Goal: Transaction & Acquisition: Purchase product/service

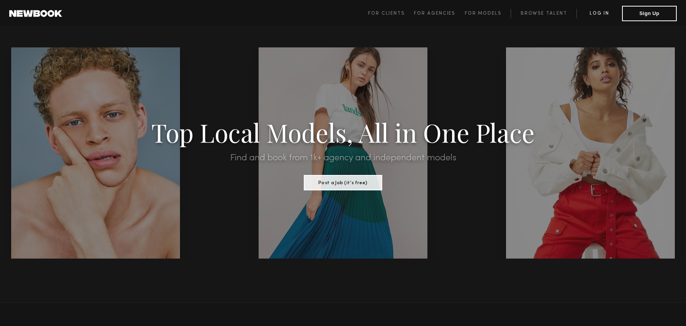
click at [596, 12] on link "Log in" at bounding box center [600, 13] width 46 height 9
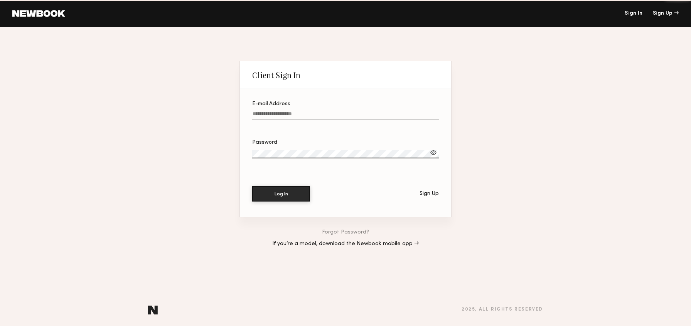
type input "**********"
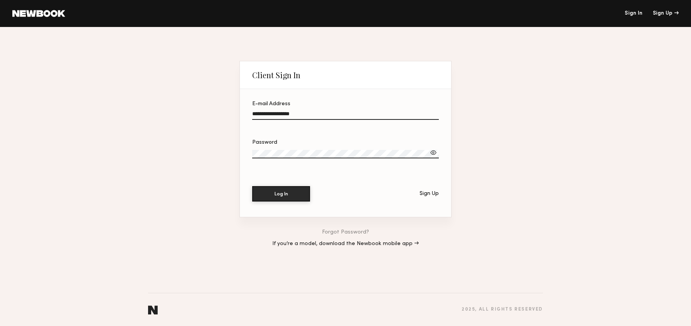
click at [273, 106] on div "E-mail Address" at bounding box center [345, 103] width 187 height 5
click at [273, 111] on input "**********" at bounding box center [345, 115] width 187 height 9
click at [288, 197] on button "Log In" at bounding box center [281, 193] width 58 height 15
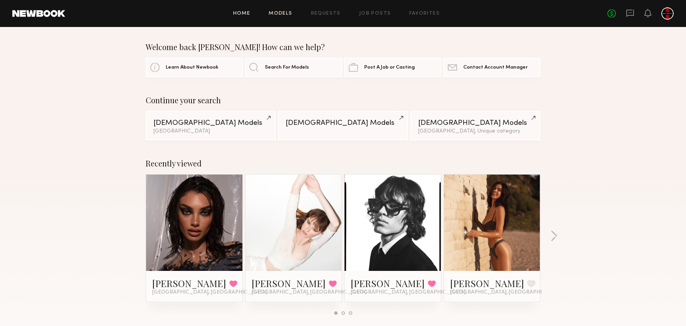
click at [285, 13] on link "Models" at bounding box center [281, 13] width 24 height 5
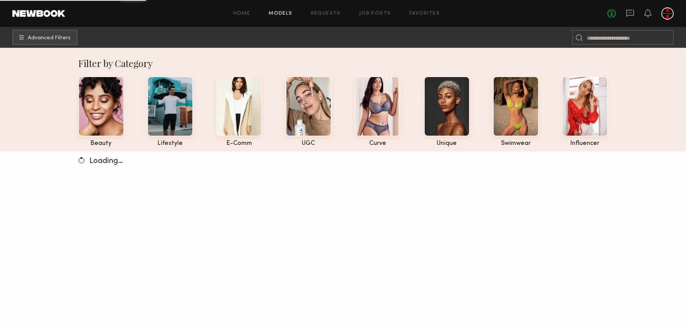
click at [438, 12] on div "Home Models Requests Job Posts Favorites Sign Out" at bounding box center [336, 13] width 543 height 5
click at [424, 13] on link "Favorites" at bounding box center [425, 13] width 30 height 5
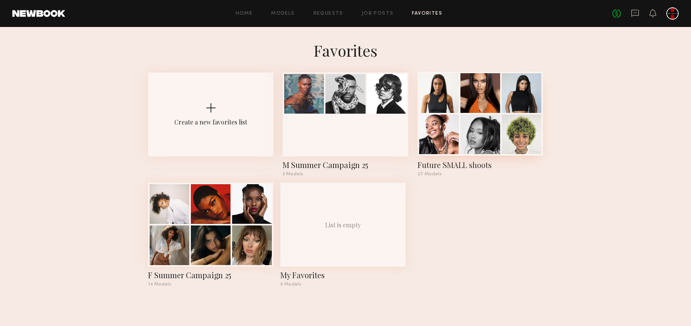
click at [455, 166] on div "Future SMALL shoots" at bounding box center [480, 165] width 125 height 11
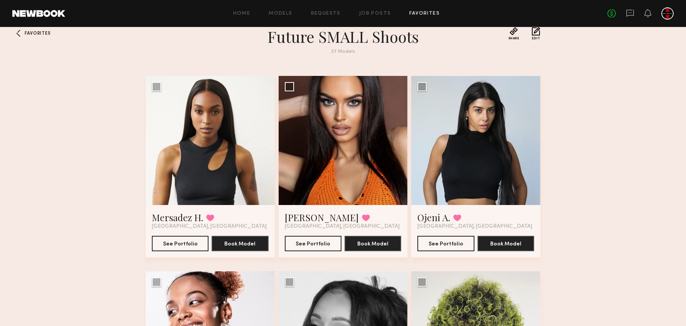
scroll to position [47, 0]
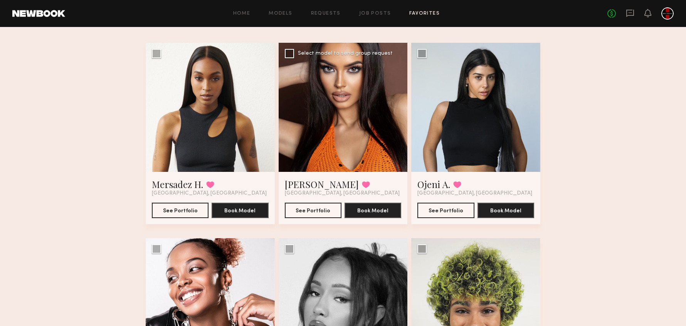
click at [369, 138] on div at bounding box center [343, 107] width 129 height 129
click at [303, 209] on button "See Portfolio" at bounding box center [313, 209] width 57 height 15
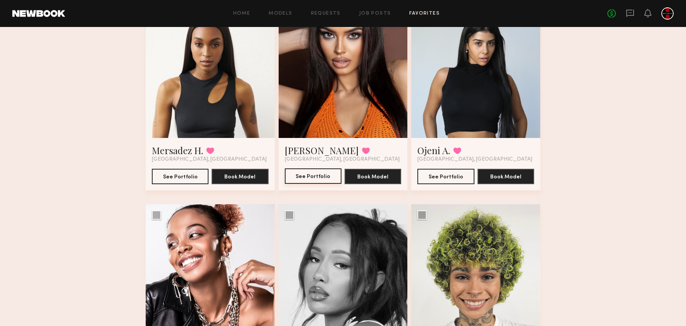
scroll to position [173, 0]
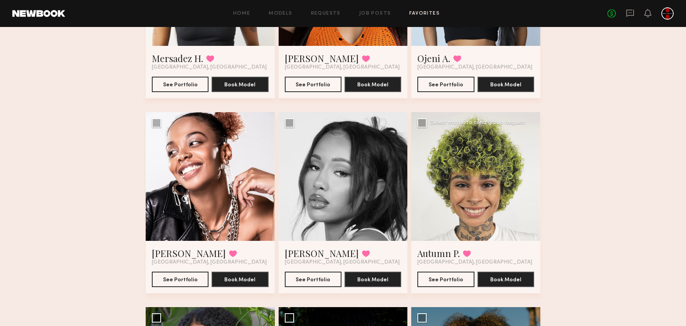
click at [491, 169] on div at bounding box center [475, 176] width 129 height 129
click at [482, 219] on div at bounding box center [475, 176] width 129 height 129
click at [464, 282] on button "See Portfolio" at bounding box center [446, 278] width 57 height 15
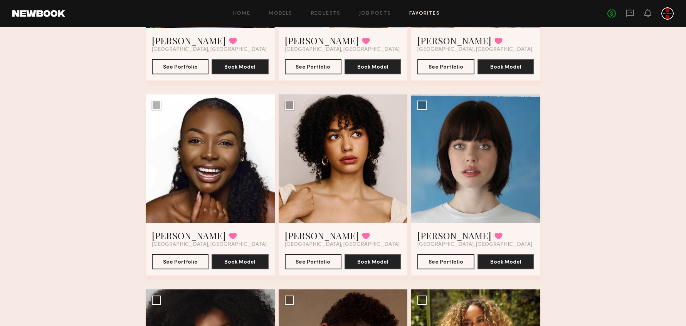
scroll to position [762, 0]
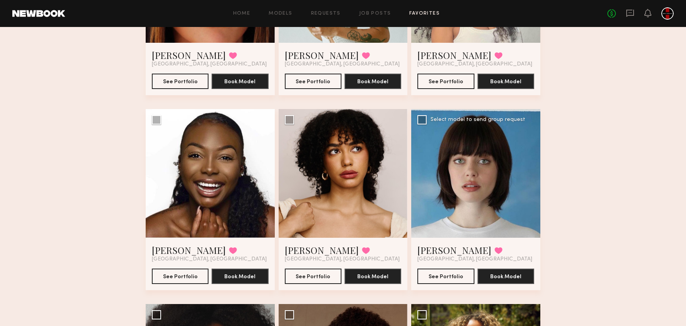
click at [503, 164] on div at bounding box center [475, 173] width 129 height 129
click at [462, 175] on div at bounding box center [475, 173] width 129 height 129
click at [450, 275] on button "See Portfolio" at bounding box center [446, 275] width 57 height 15
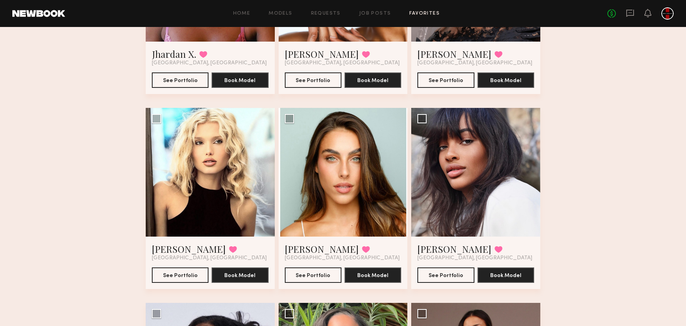
scroll to position [1381, 0]
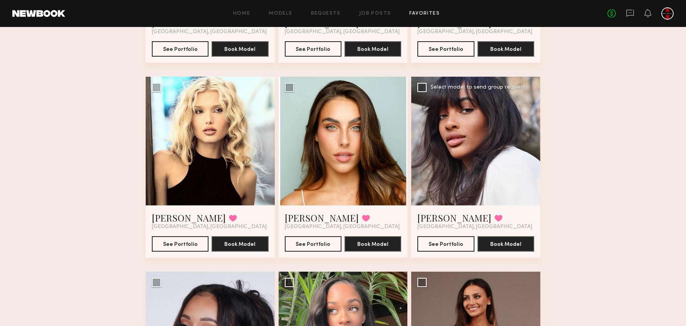
click at [455, 152] on div at bounding box center [475, 141] width 129 height 129
click at [450, 246] on button "See Portfolio" at bounding box center [446, 243] width 57 height 15
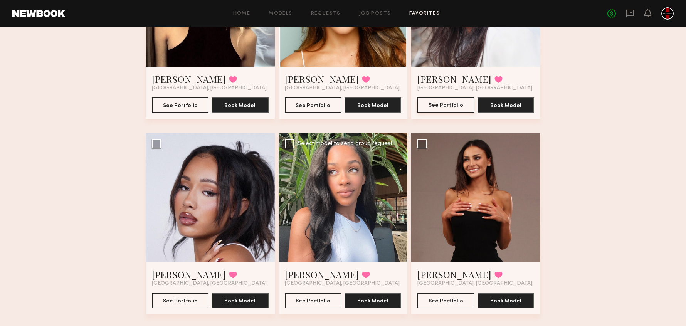
scroll to position [1534, 0]
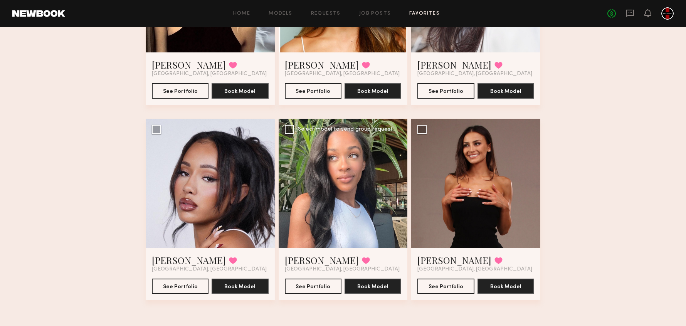
click at [367, 164] on div at bounding box center [343, 183] width 129 height 129
click at [325, 294] on div "Chenita C. Favorited Los Angeles, CA See Portfolio Book Model" at bounding box center [343, 274] width 129 height 52
click at [323, 287] on button "See Portfolio" at bounding box center [313, 285] width 57 height 15
click at [174, 186] on div at bounding box center [210, 183] width 129 height 129
click at [184, 287] on button "See Portfolio" at bounding box center [180, 285] width 57 height 15
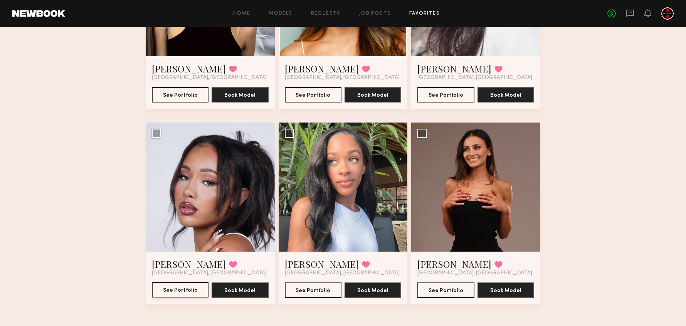
scroll to position [1327, 0]
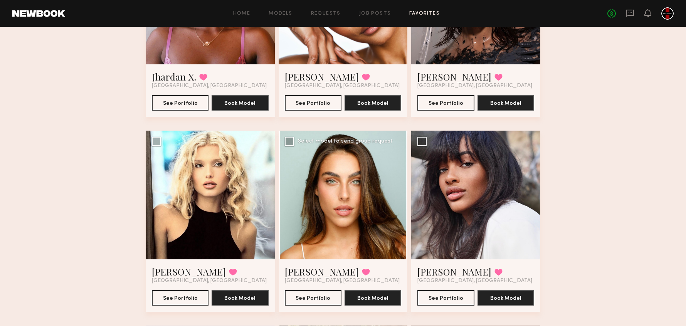
click at [355, 209] on div at bounding box center [343, 195] width 129 height 129
click at [317, 297] on button "See Portfolio" at bounding box center [313, 297] width 57 height 15
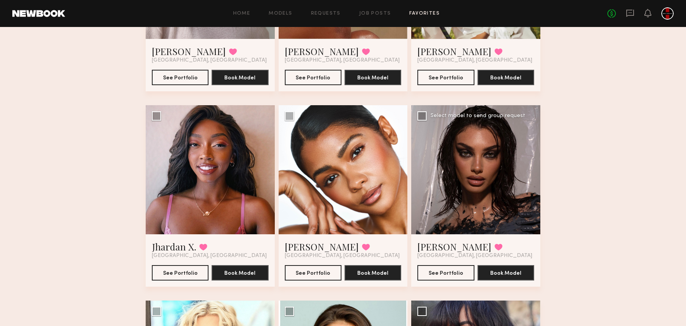
scroll to position [1160, 0]
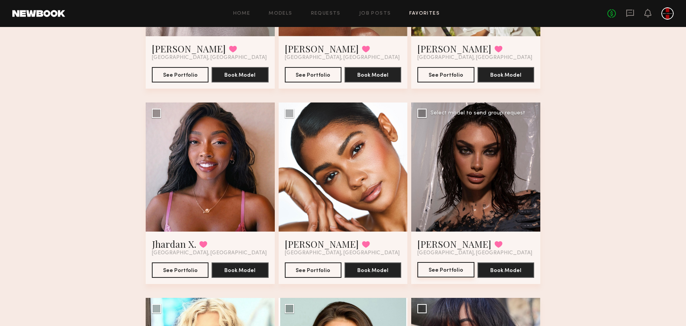
click at [455, 271] on button "See Portfolio" at bounding box center [446, 269] width 57 height 15
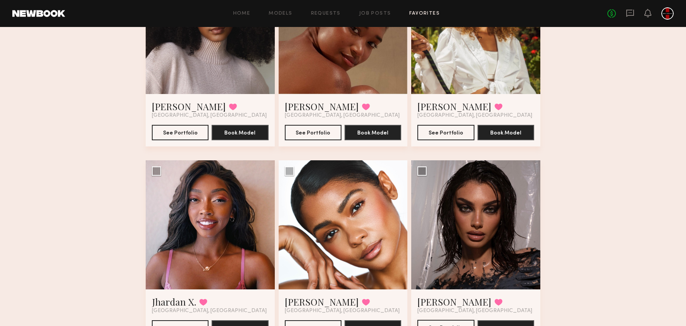
scroll to position [1134, 0]
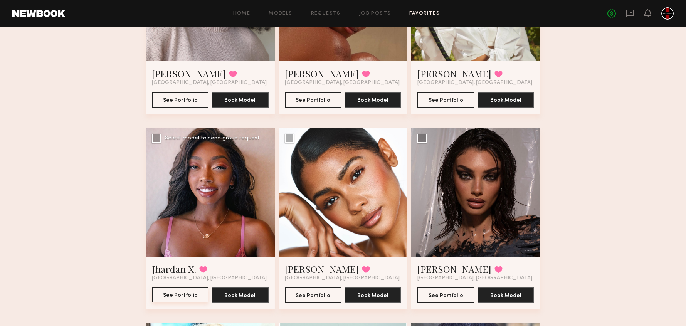
click at [185, 294] on button "See Portfolio" at bounding box center [180, 294] width 57 height 15
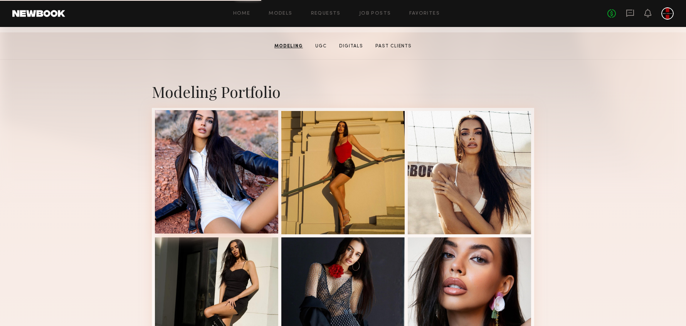
scroll to position [175, 0]
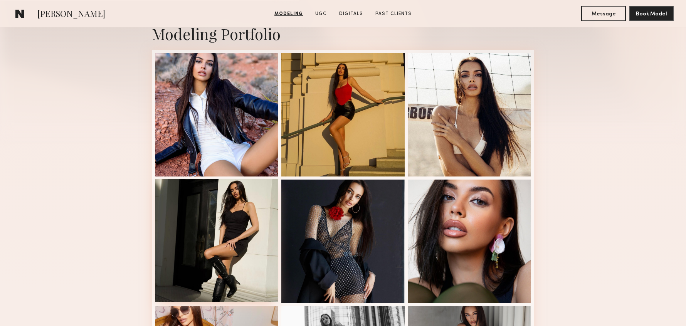
click at [247, 222] on div at bounding box center [216, 240] width 123 height 123
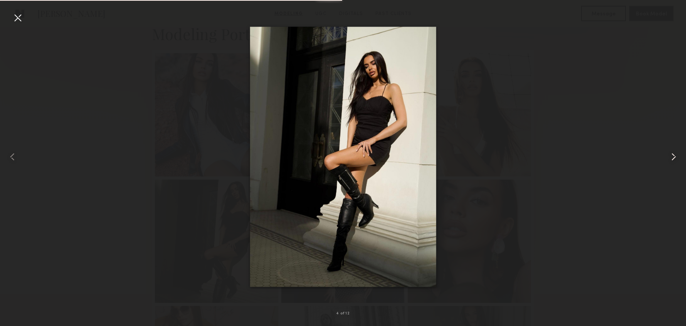
click at [674, 158] on common-icon at bounding box center [674, 157] width 12 height 12
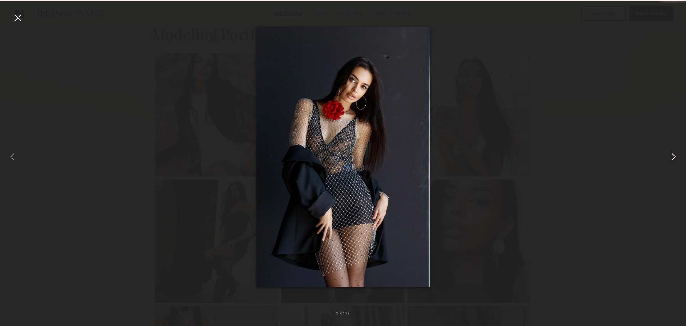
click at [674, 158] on common-icon at bounding box center [674, 157] width 12 height 12
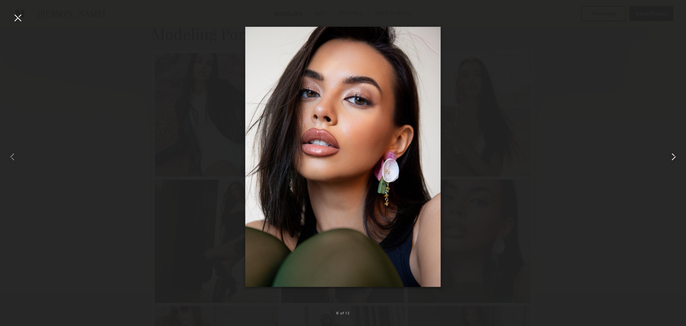
click at [674, 158] on common-icon at bounding box center [674, 157] width 12 height 12
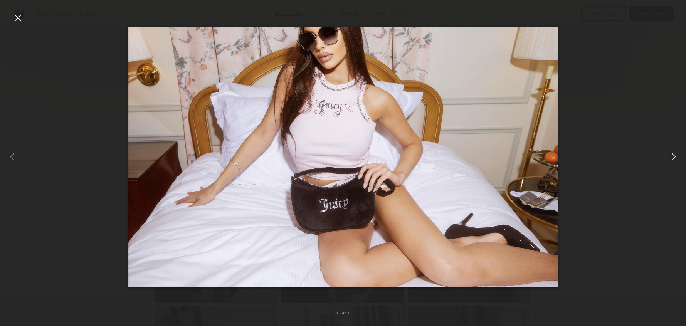
click at [673, 158] on common-icon at bounding box center [674, 157] width 12 height 12
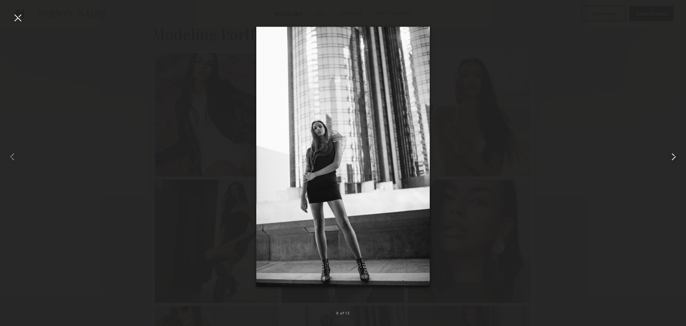
click at [673, 158] on common-icon at bounding box center [674, 157] width 12 height 12
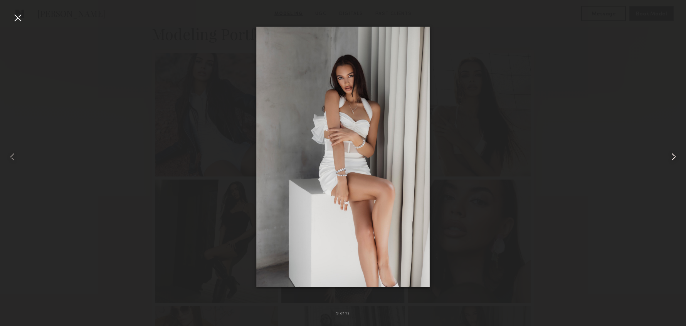
click at [673, 158] on common-icon at bounding box center [674, 157] width 12 height 12
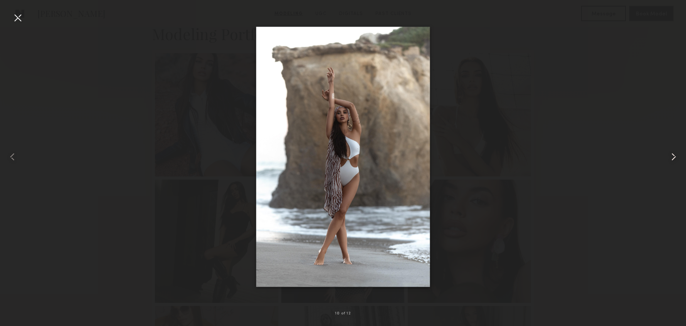
click at [673, 158] on common-icon at bounding box center [674, 157] width 12 height 12
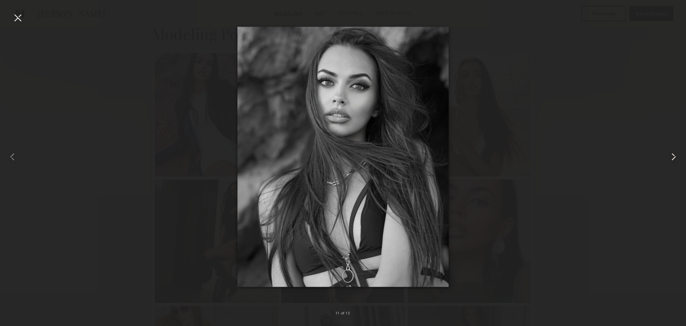
click at [673, 158] on common-icon at bounding box center [674, 157] width 12 height 12
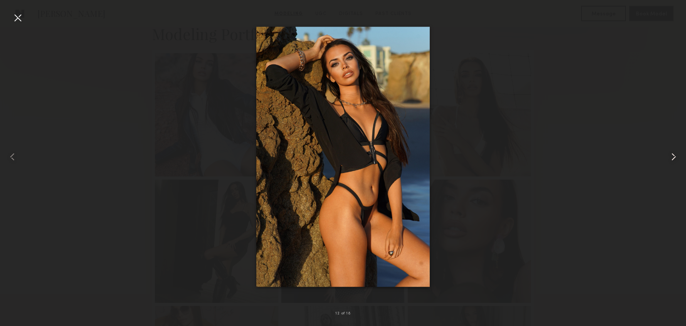
click at [673, 158] on common-icon at bounding box center [674, 157] width 12 height 12
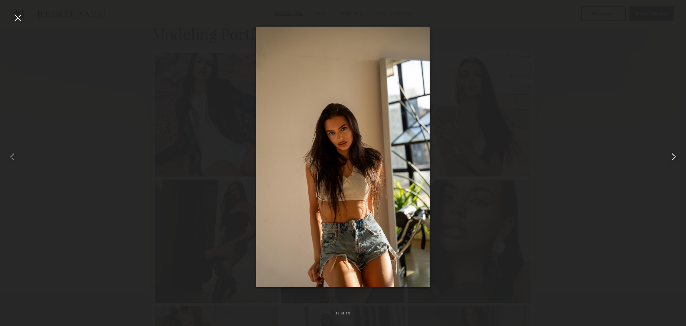
click at [666, 157] on div at bounding box center [672, 156] width 27 height 289
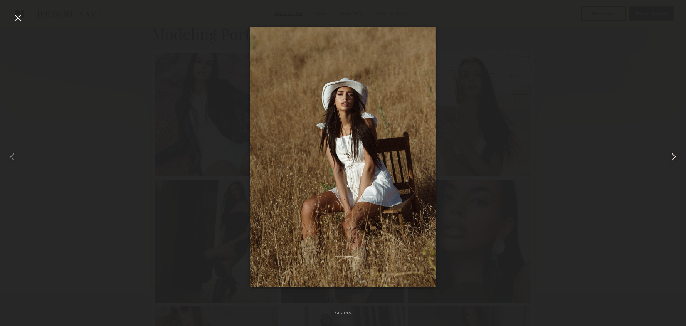
click at [666, 157] on div at bounding box center [672, 156] width 27 height 289
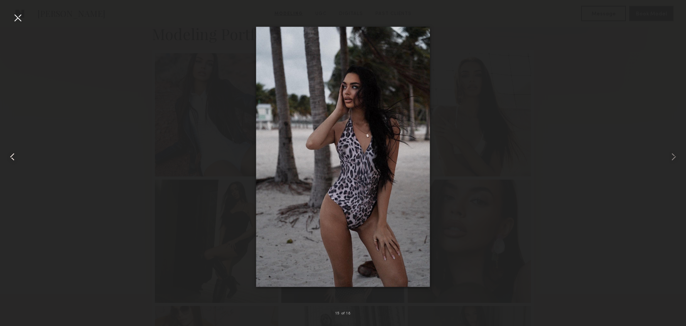
click at [10, 158] on common-icon at bounding box center [12, 157] width 12 height 12
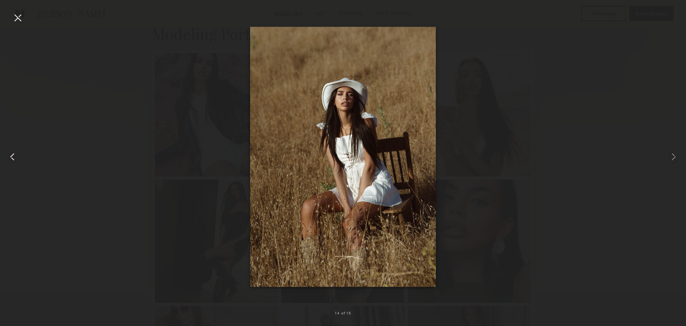
click at [10, 157] on common-icon at bounding box center [12, 157] width 12 height 12
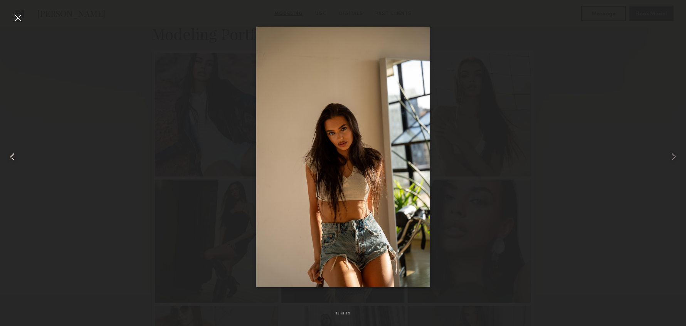
click at [8, 157] on common-icon at bounding box center [12, 157] width 12 height 12
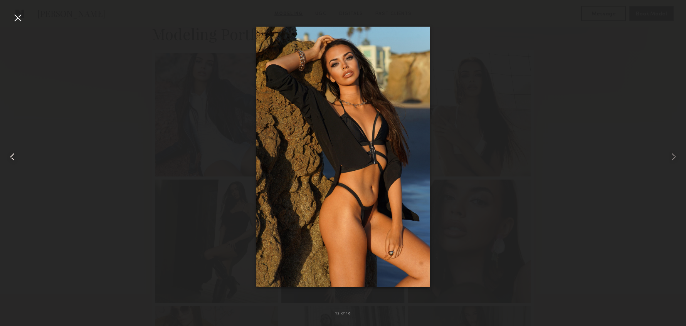
click at [12, 158] on common-icon at bounding box center [12, 157] width 12 height 12
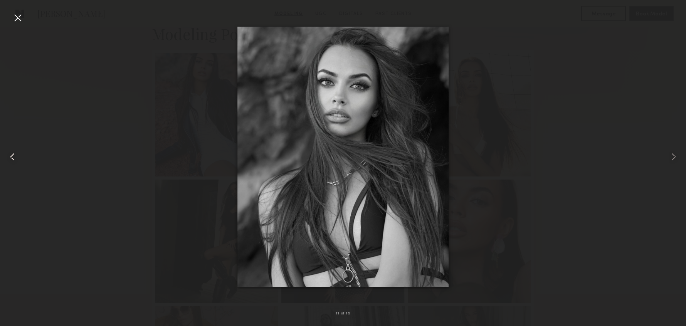
click at [12, 158] on common-icon at bounding box center [12, 157] width 12 height 12
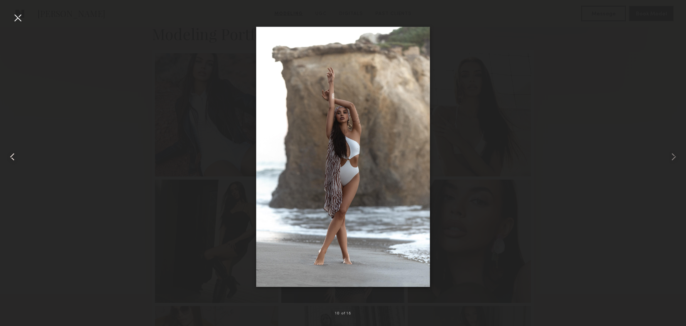
click at [12, 158] on common-icon at bounding box center [12, 157] width 12 height 12
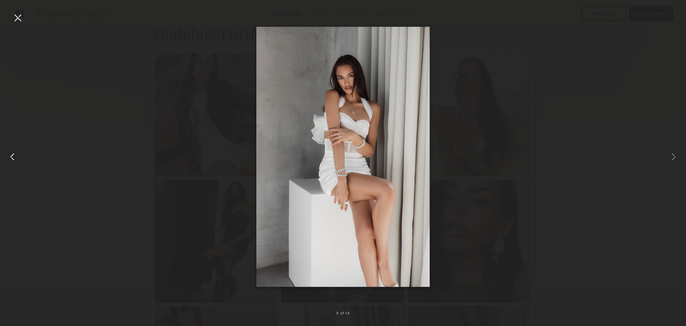
click at [12, 158] on common-icon at bounding box center [12, 157] width 12 height 12
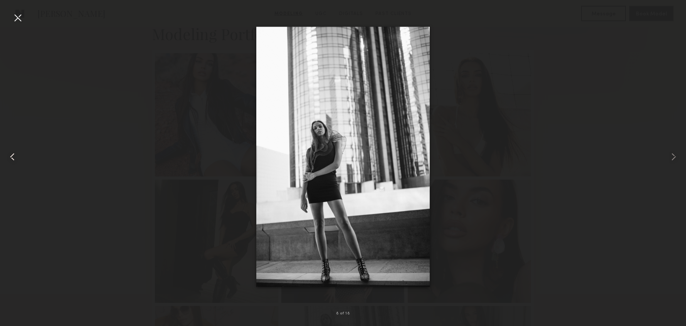
click at [12, 158] on common-icon at bounding box center [12, 157] width 12 height 12
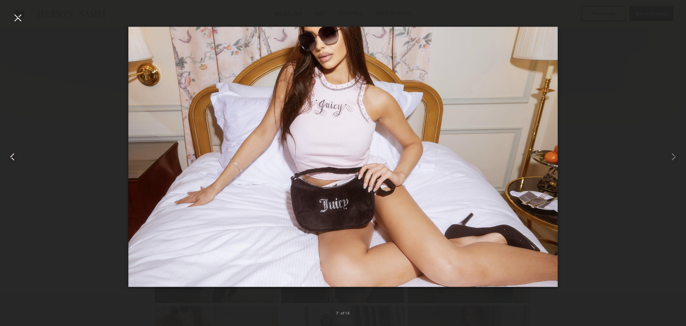
click at [12, 158] on common-icon at bounding box center [12, 157] width 12 height 12
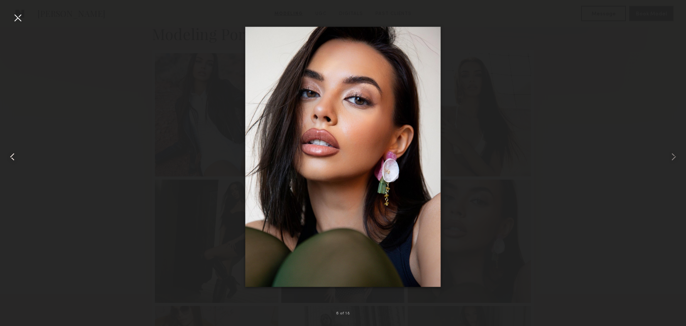
click at [15, 156] on common-icon at bounding box center [12, 157] width 12 height 12
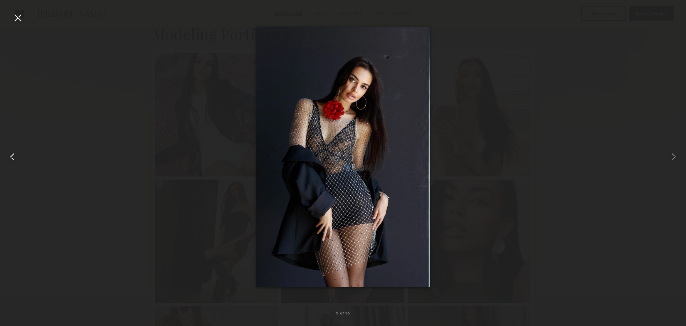
click at [15, 156] on common-icon at bounding box center [12, 157] width 12 height 12
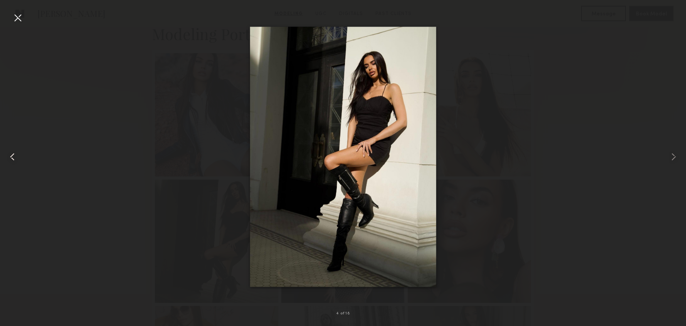
click at [15, 156] on common-icon at bounding box center [12, 157] width 12 height 12
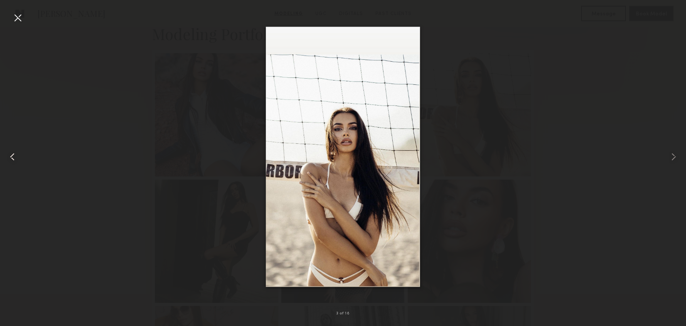
click at [15, 156] on common-icon at bounding box center [12, 157] width 12 height 12
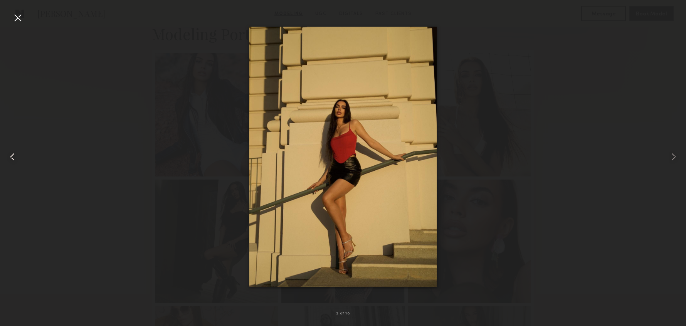
click at [15, 156] on common-icon at bounding box center [12, 157] width 12 height 12
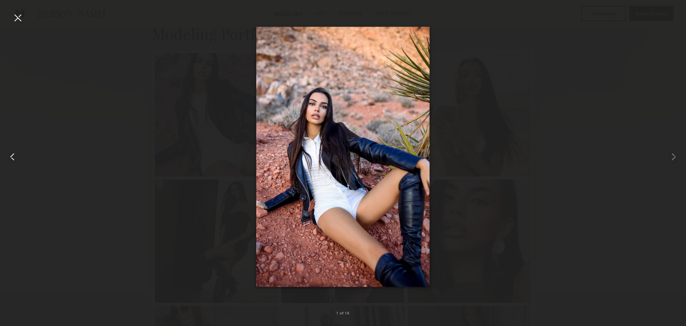
click at [15, 156] on common-icon at bounding box center [12, 157] width 12 height 12
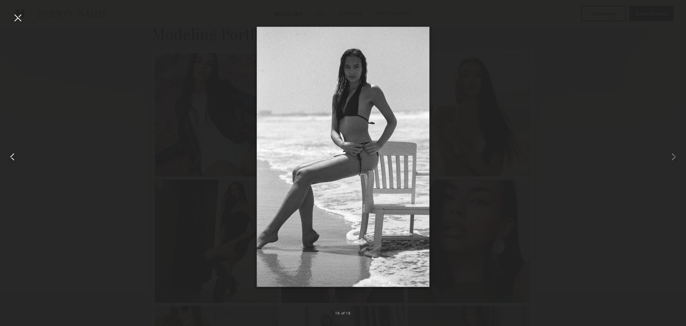
click at [15, 156] on common-icon at bounding box center [12, 157] width 12 height 12
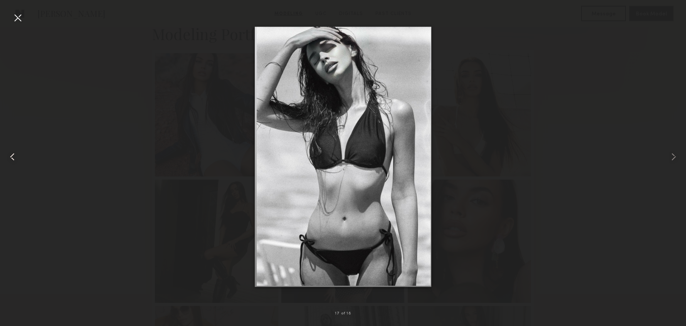
click at [15, 156] on common-icon at bounding box center [12, 157] width 12 height 12
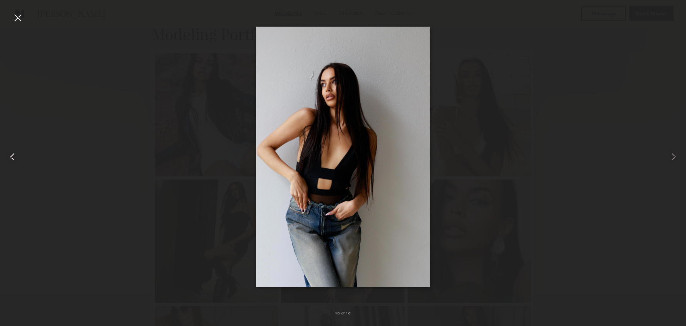
click at [15, 156] on common-icon at bounding box center [12, 157] width 12 height 12
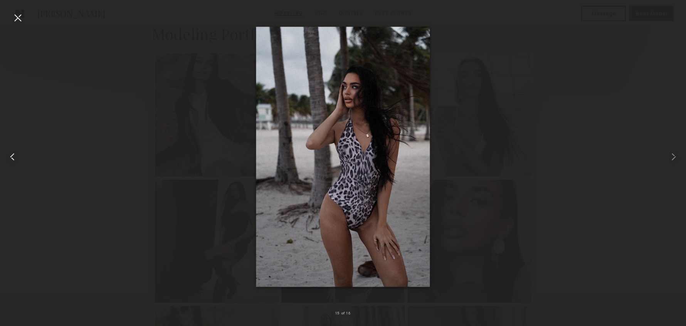
click at [15, 156] on common-icon at bounding box center [12, 157] width 12 height 12
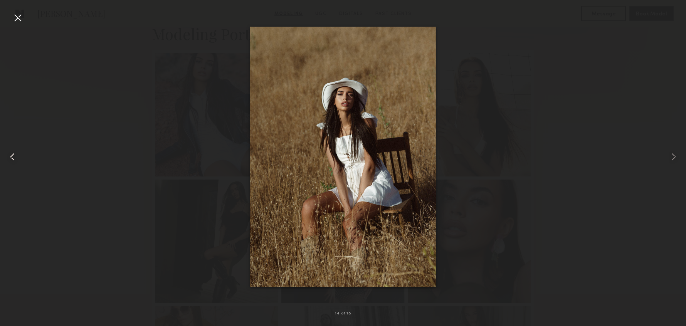
click at [15, 156] on common-icon at bounding box center [12, 157] width 12 height 12
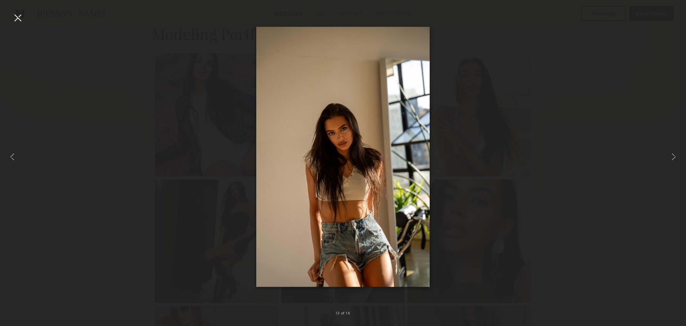
click at [21, 19] on div at bounding box center [18, 18] width 12 height 12
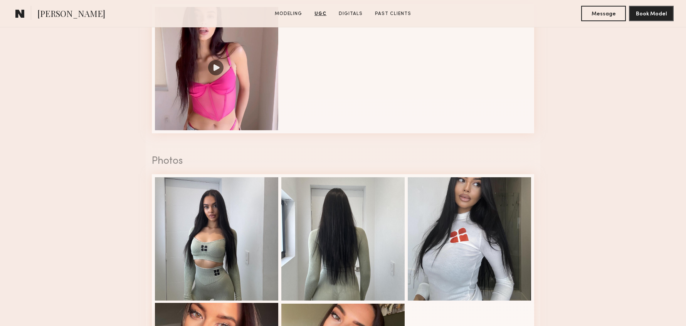
scroll to position [1148, 0]
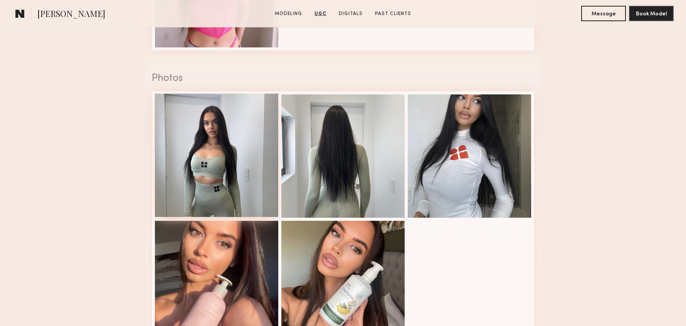
click at [223, 155] on div at bounding box center [216, 155] width 123 height 123
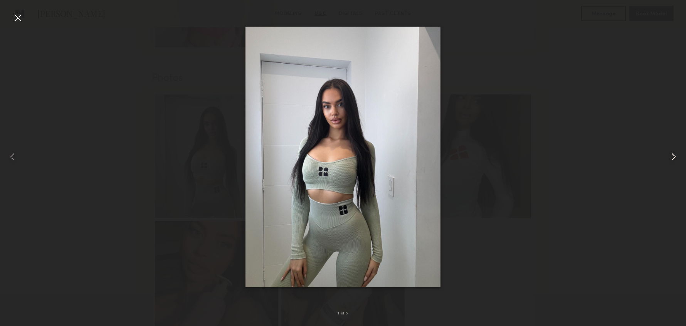
click at [669, 154] on common-icon at bounding box center [674, 157] width 12 height 12
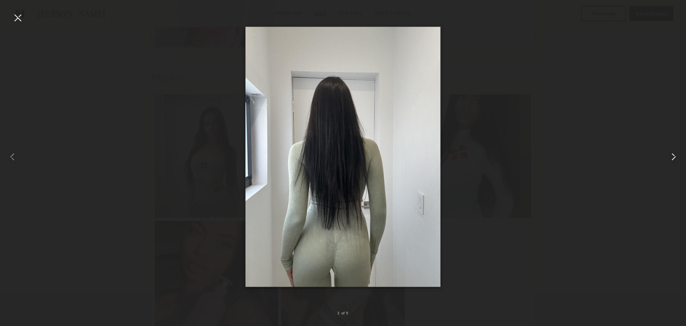
click at [669, 153] on common-icon at bounding box center [674, 157] width 12 height 12
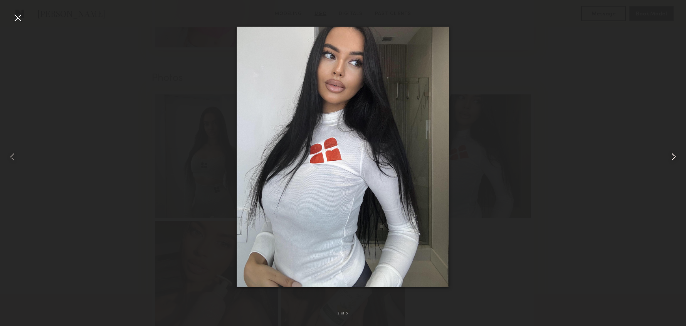
click at [669, 153] on common-icon at bounding box center [674, 157] width 12 height 12
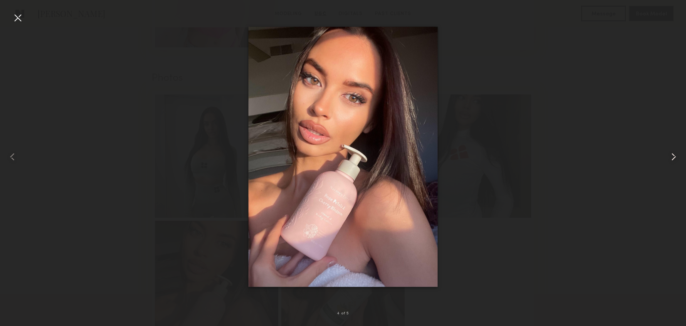
click at [669, 153] on common-icon at bounding box center [674, 157] width 12 height 12
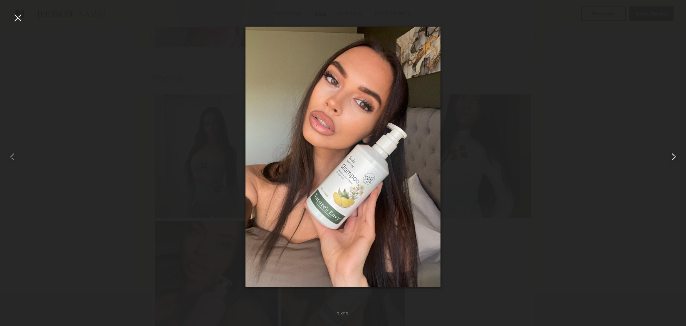
click at [669, 154] on common-icon at bounding box center [674, 157] width 12 height 12
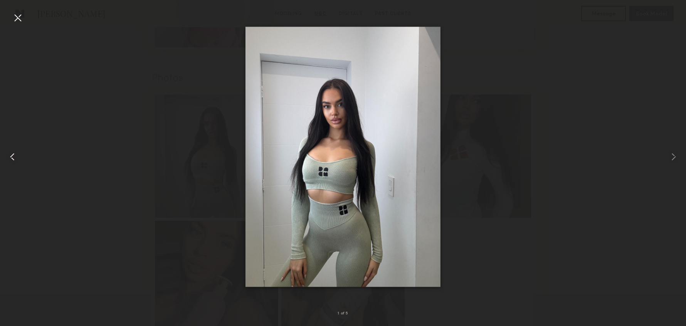
click at [15, 157] on common-icon at bounding box center [12, 157] width 12 height 12
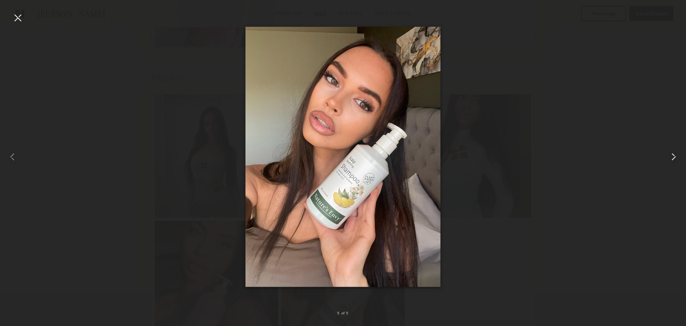
click at [676, 162] on common-icon at bounding box center [674, 157] width 12 height 12
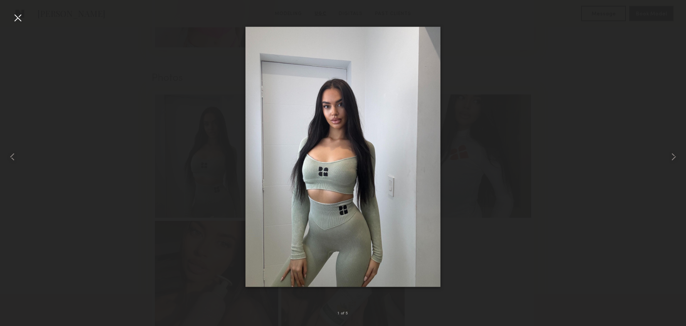
click at [21, 16] on div at bounding box center [18, 18] width 12 height 12
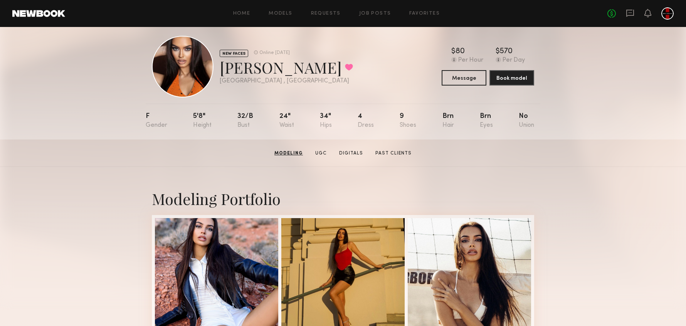
scroll to position [0, 0]
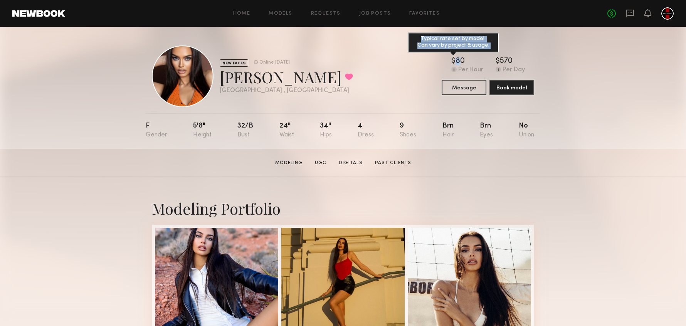
drag, startPoint x: 460, startPoint y: 61, endPoint x: 452, endPoint y: 61, distance: 8.1
click at [452, 61] on div "$ Typical rate set by model. Can vary by project & usage. 80" at bounding box center [468, 61] width 32 height 8
click at [439, 63] on div "NEW FACES Online 3d ago Kinga O. Favorited Los Angeles , CA Online 3d ago $ Typ…" at bounding box center [343, 77] width 383 height 62
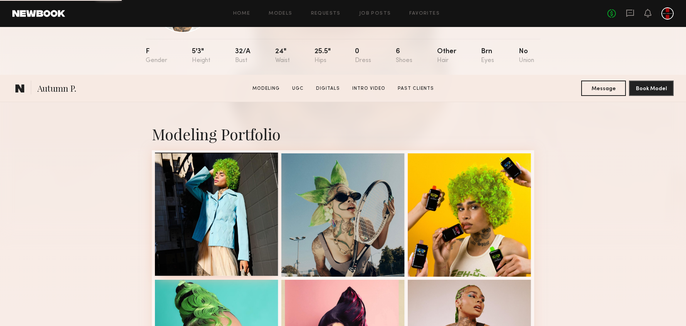
scroll to position [204, 0]
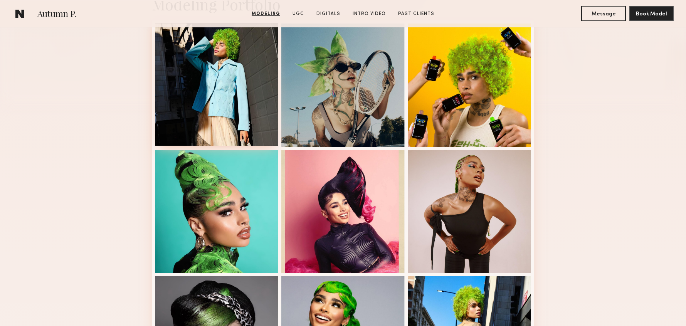
click at [216, 101] on div at bounding box center [216, 84] width 123 height 123
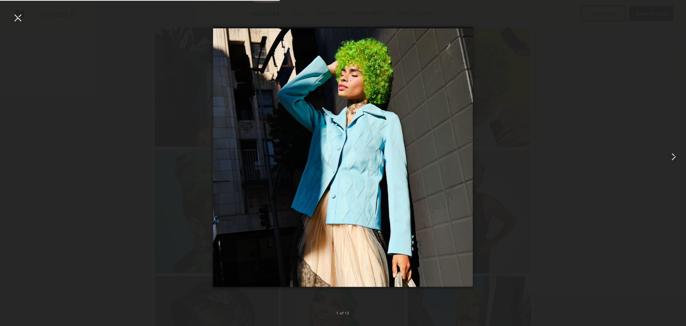
click at [675, 155] on common-icon at bounding box center [674, 157] width 12 height 12
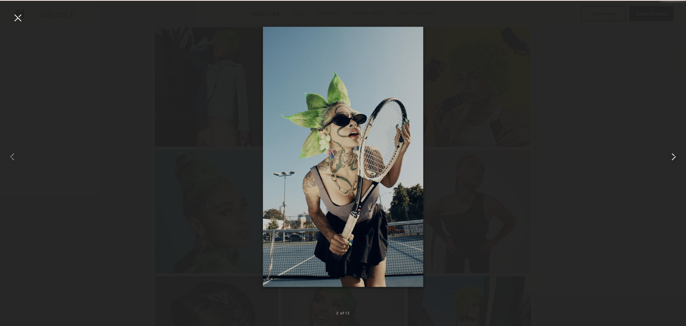
click at [674, 155] on common-icon at bounding box center [674, 157] width 12 height 12
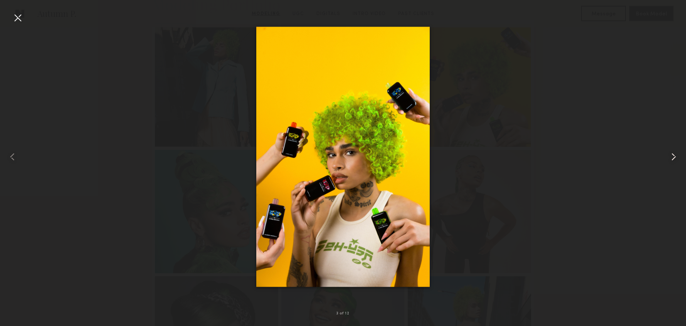
click at [674, 155] on common-icon at bounding box center [674, 157] width 12 height 12
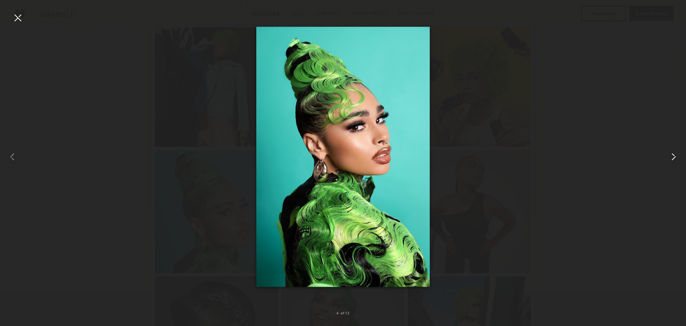
click at [677, 148] on div at bounding box center [672, 156] width 27 height 289
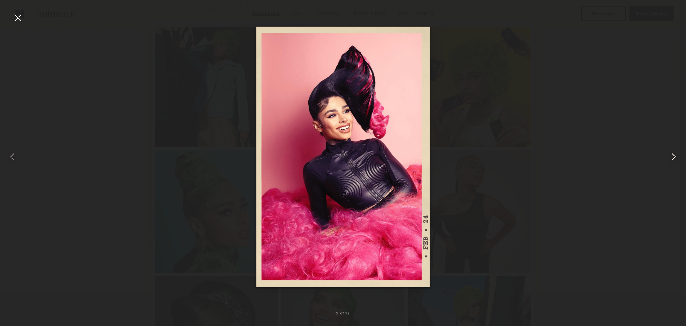
click at [676, 158] on common-icon at bounding box center [674, 157] width 12 height 12
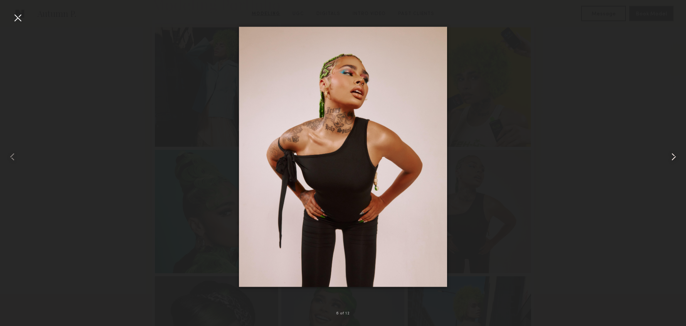
click at [676, 158] on common-icon at bounding box center [674, 157] width 12 height 12
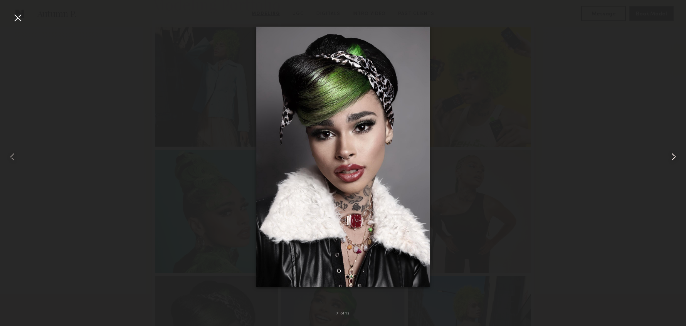
click at [674, 157] on common-icon at bounding box center [674, 157] width 12 height 12
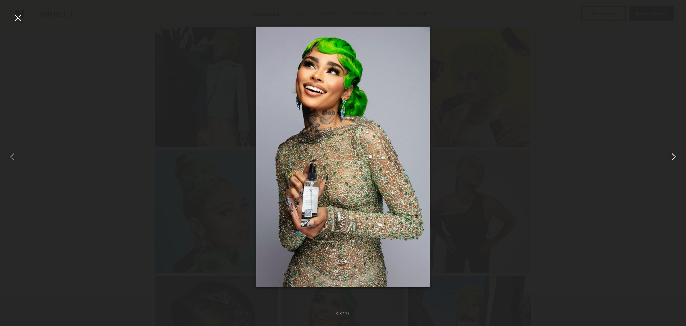
click at [674, 156] on common-icon at bounding box center [674, 157] width 12 height 12
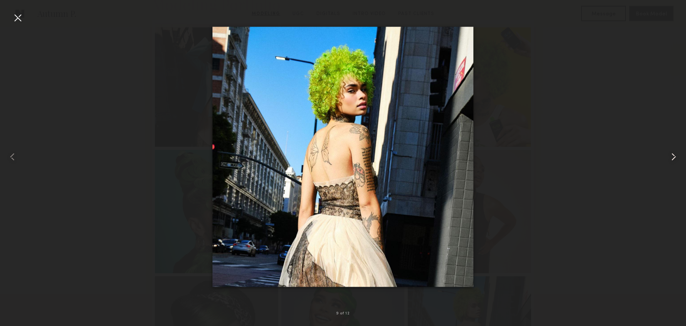
click at [674, 156] on common-icon at bounding box center [674, 157] width 12 height 12
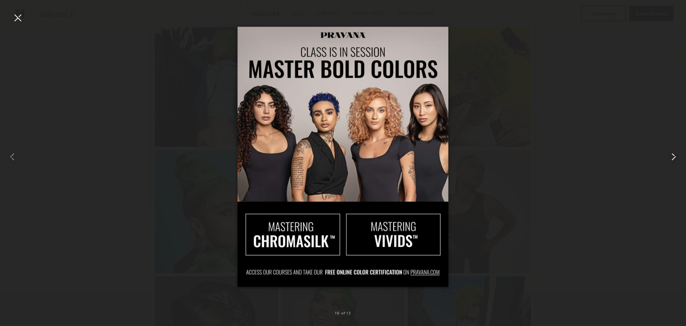
click at [674, 156] on common-icon at bounding box center [674, 157] width 12 height 12
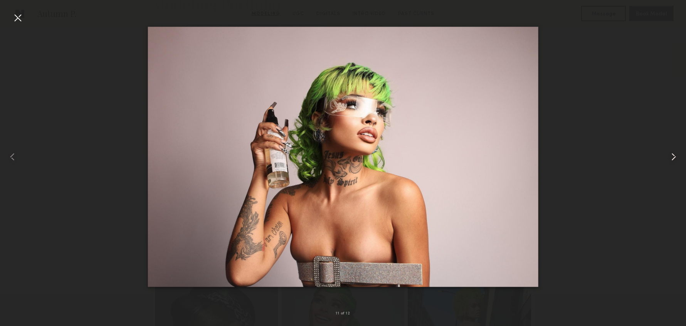
click at [674, 156] on common-icon at bounding box center [674, 157] width 12 height 12
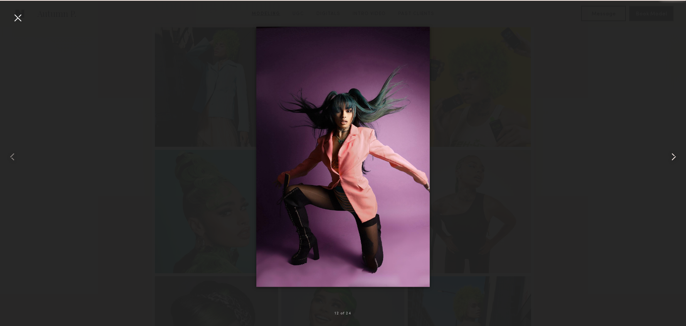
click at [674, 156] on common-icon at bounding box center [674, 157] width 12 height 12
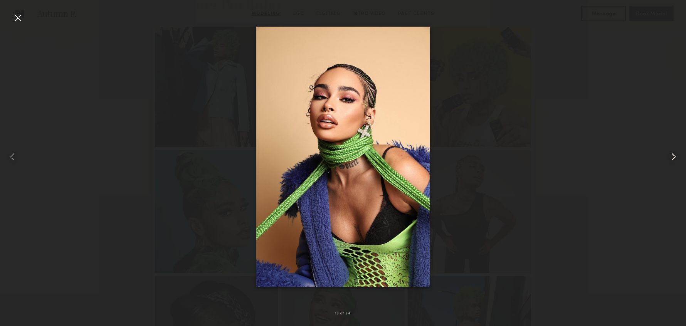
click at [674, 156] on common-icon at bounding box center [674, 157] width 12 height 12
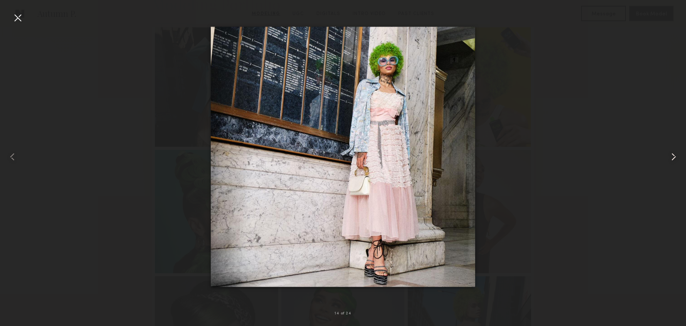
click at [674, 156] on common-icon at bounding box center [674, 157] width 12 height 12
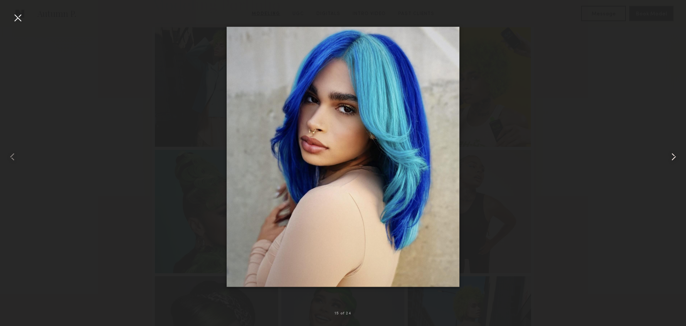
click at [674, 156] on common-icon at bounding box center [674, 157] width 12 height 12
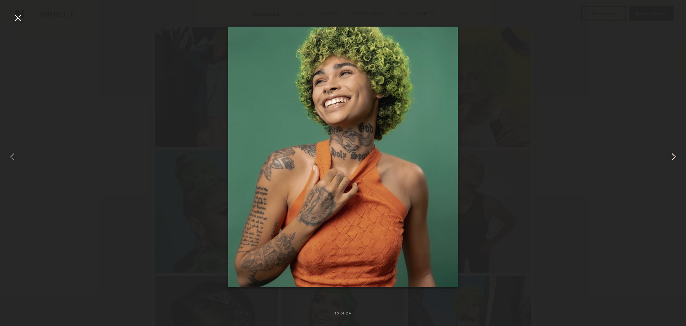
click at [674, 156] on common-icon at bounding box center [674, 157] width 12 height 12
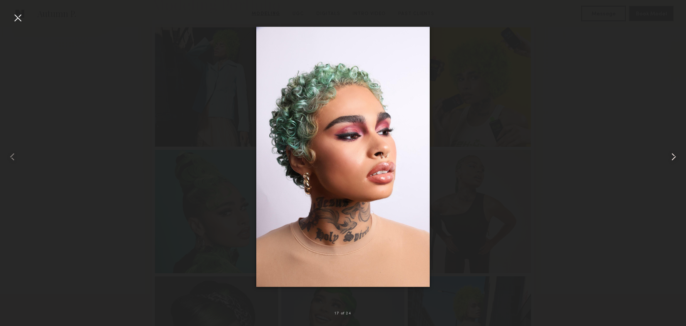
click at [674, 156] on common-icon at bounding box center [674, 157] width 12 height 12
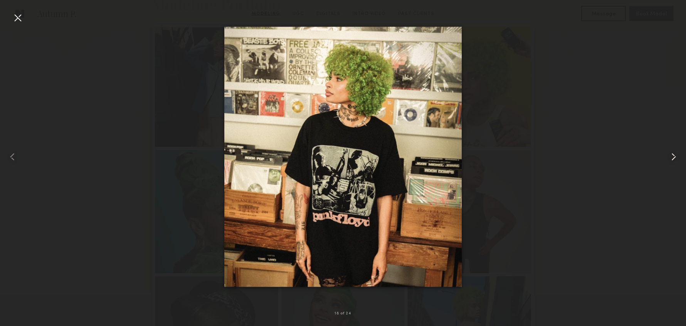
click at [674, 156] on common-icon at bounding box center [674, 157] width 12 height 12
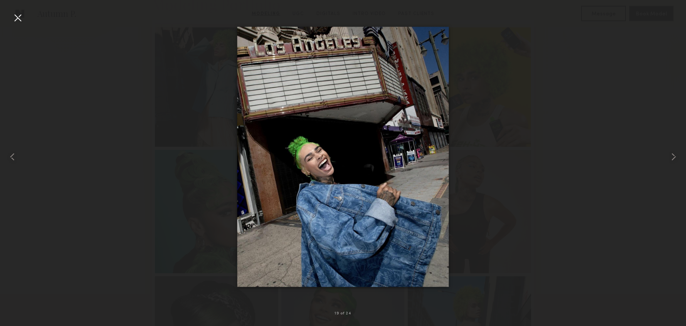
click at [643, 98] on div at bounding box center [343, 156] width 686 height 289
click at [19, 20] on div at bounding box center [18, 18] width 12 height 12
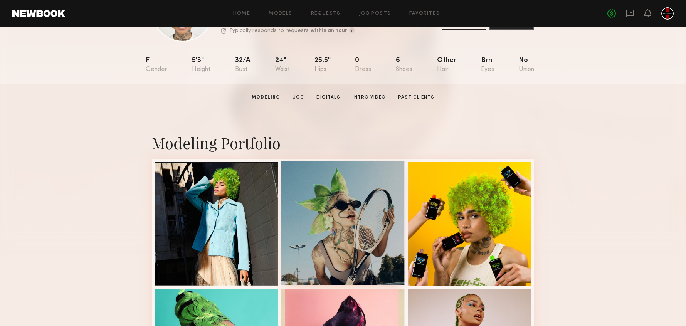
scroll to position [0, 0]
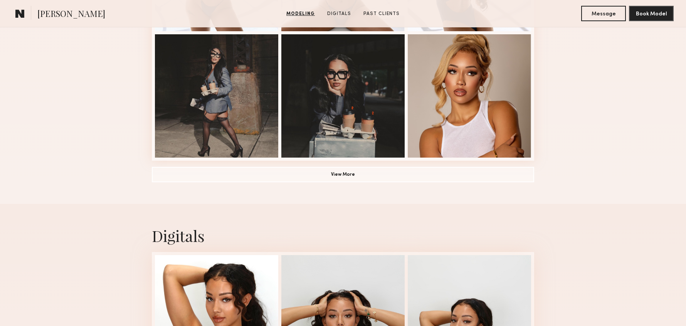
scroll to position [487, 0]
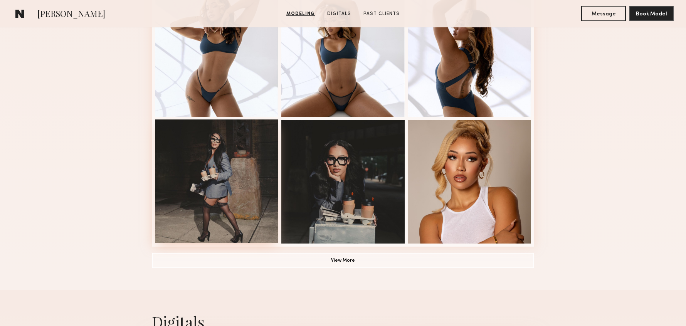
click at [214, 144] on div at bounding box center [216, 181] width 123 height 123
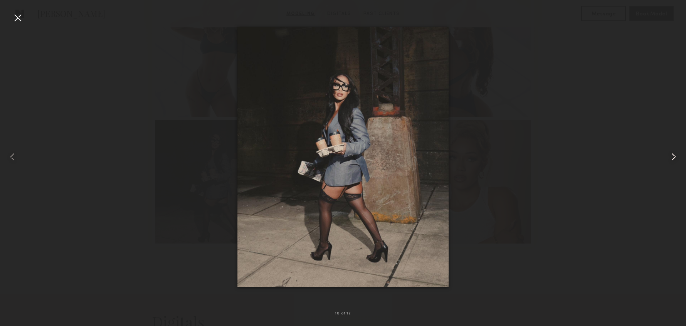
click at [672, 157] on common-icon at bounding box center [674, 157] width 12 height 12
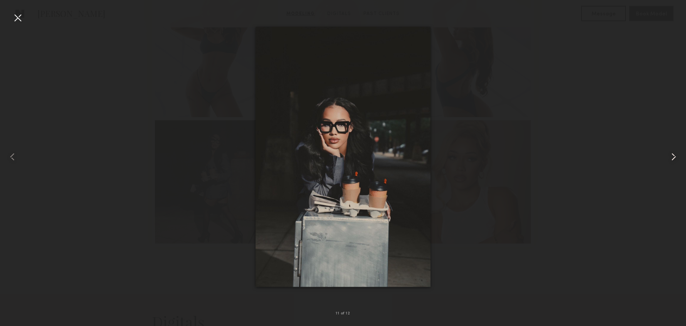
click at [672, 157] on common-icon at bounding box center [674, 157] width 12 height 12
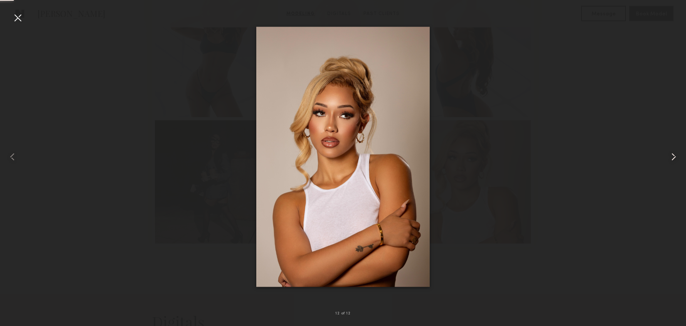
click at [672, 157] on common-icon at bounding box center [674, 157] width 12 height 12
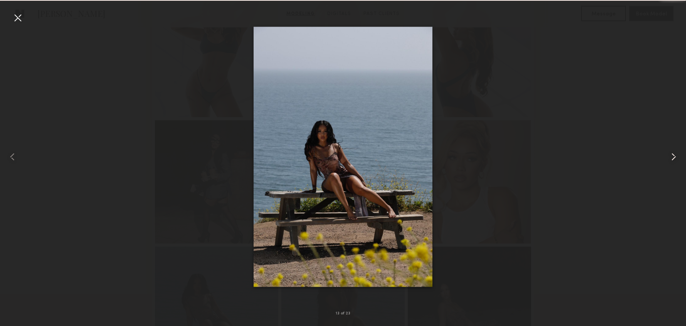
click at [672, 157] on common-icon at bounding box center [674, 157] width 12 height 12
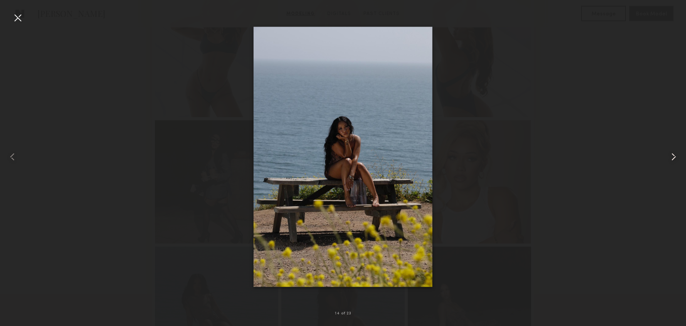
click at [672, 157] on common-icon at bounding box center [674, 157] width 12 height 12
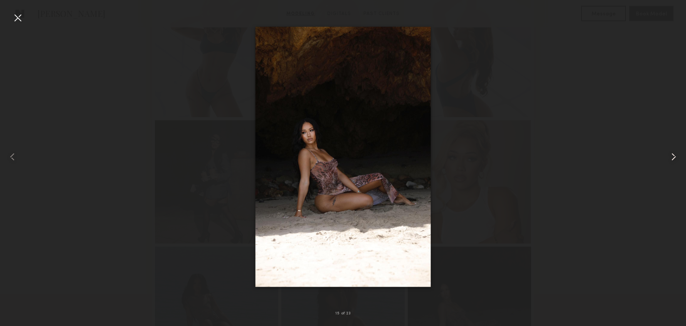
click at [672, 157] on common-icon at bounding box center [674, 157] width 12 height 12
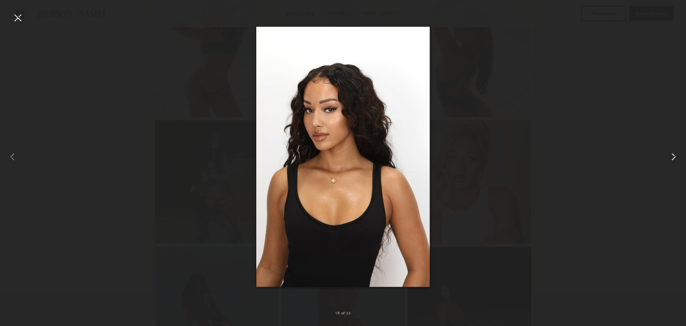
click at [672, 157] on common-icon at bounding box center [674, 157] width 12 height 12
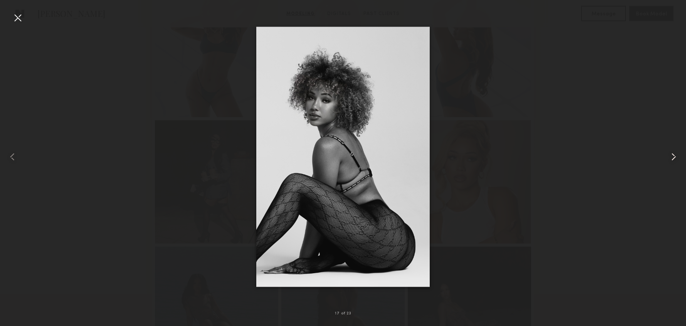
click at [672, 157] on common-icon at bounding box center [674, 157] width 12 height 12
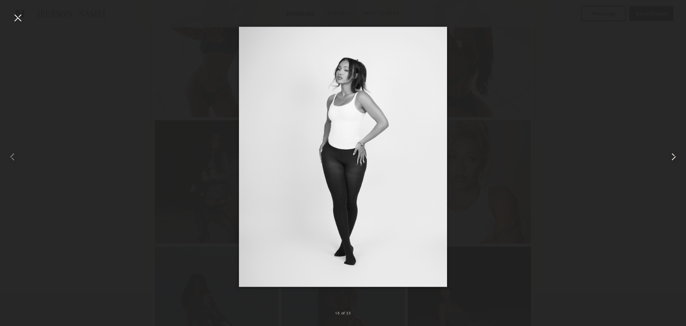
click at [672, 157] on common-icon at bounding box center [674, 157] width 12 height 12
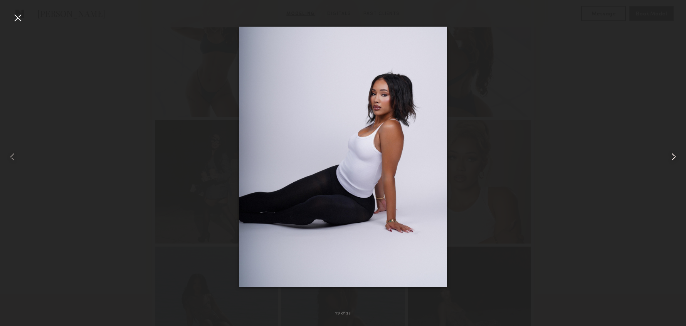
click at [672, 157] on common-icon at bounding box center [674, 157] width 12 height 12
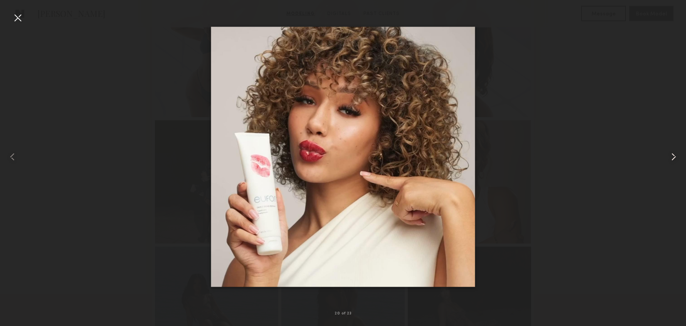
click at [672, 157] on common-icon at bounding box center [674, 157] width 12 height 12
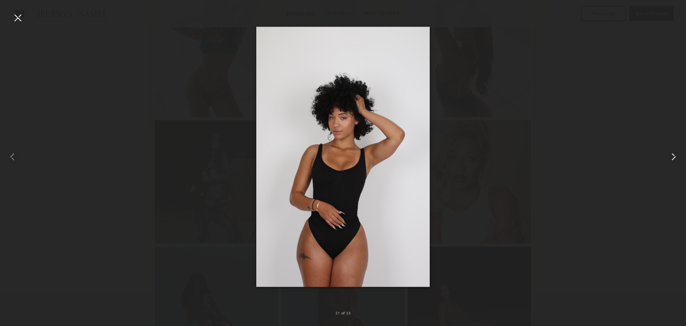
click at [672, 157] on common-icon at bounding box center [674, 157] width 12 height 12
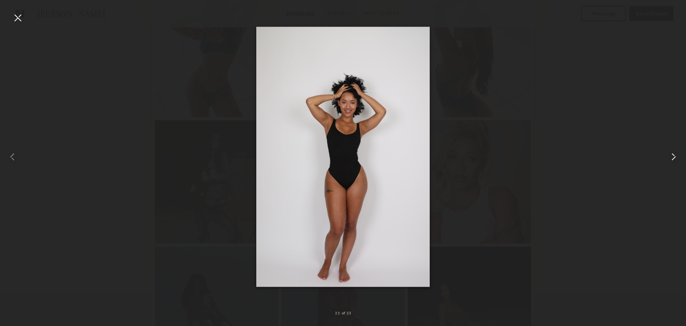
click at [672, 157] on common-icon at bounding box center [674, 157] width 12 height 12
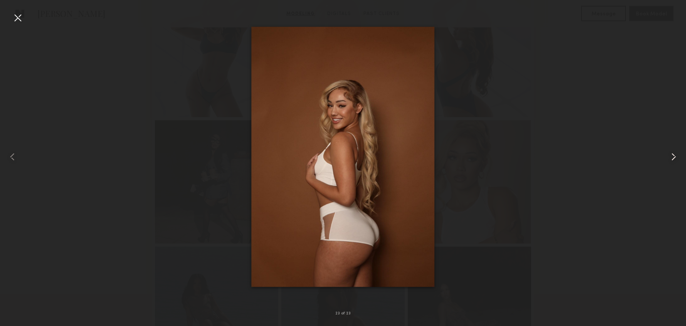
click at [672, 157] on common-icon at bounding box center [674, 157] width 12 height 12
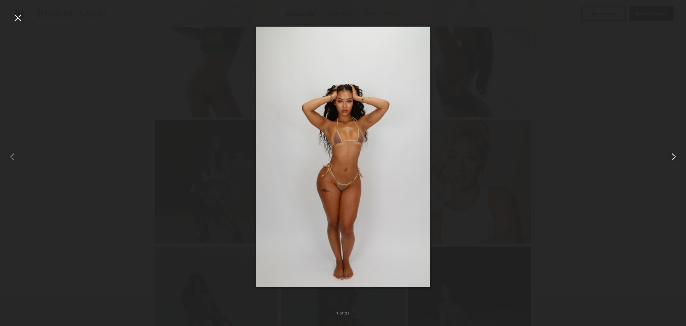
click at [672, 157] on common-icon at bounding box center [674, 157] width 12 height 12
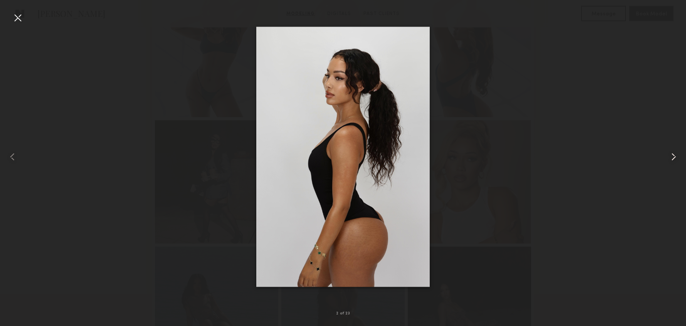
click at [672, 157] on common-icon at bounding box center [674, 157] width 12 height 12
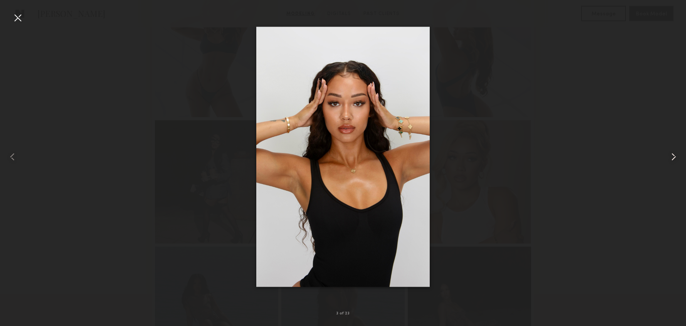
click at [672, 157] on common-icon at bounding box center [674, 157] width 12 height 12
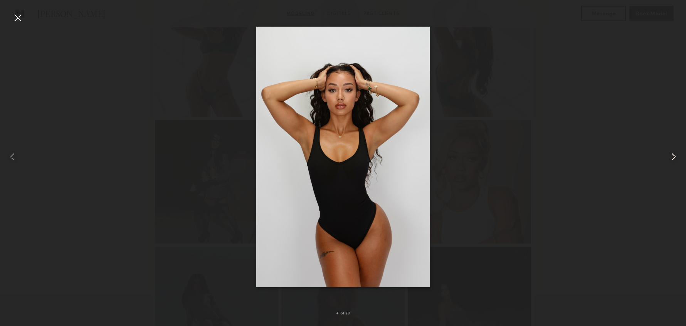
click at [672, 157] on common-icon at bounding box center [674, 157] width 12 height 12
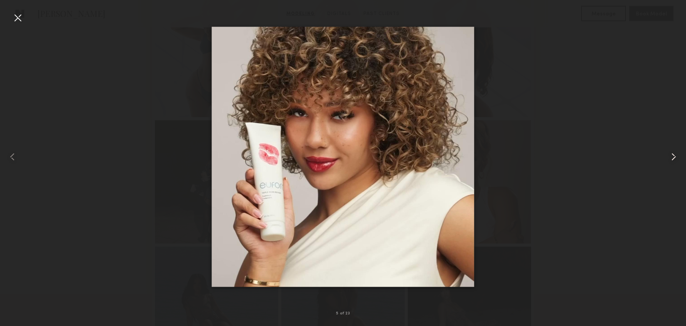
click at [672, 157] on common-icon at bounding box center [674, 157] width 12 height 12
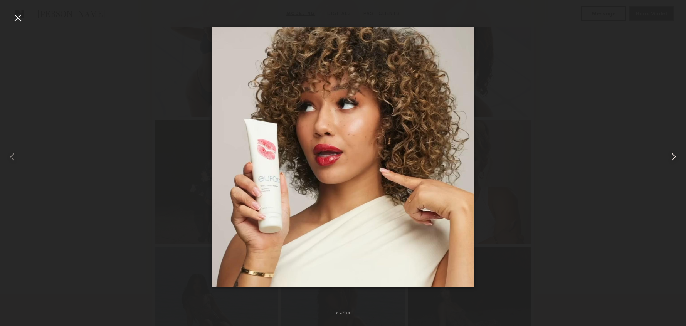
click at [672, 157] on common-icon at bounding box center [674, 157] width 12 height 12
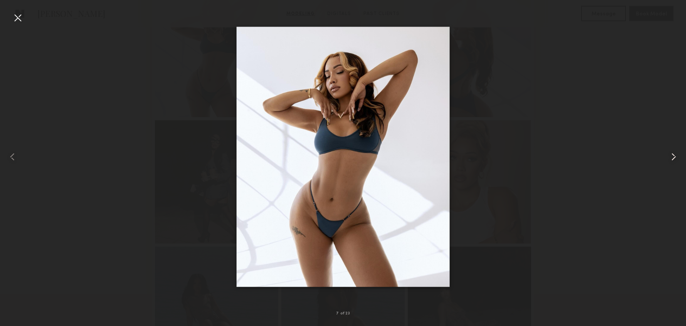
click at [672, 157] on common-icon at bounding box center [674, 157] width 12 height 12
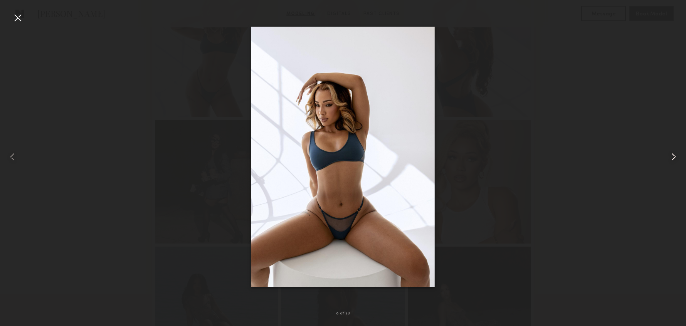
click at [672, 157] on common-icon at bounding box center [674, 157] width 12 height 12
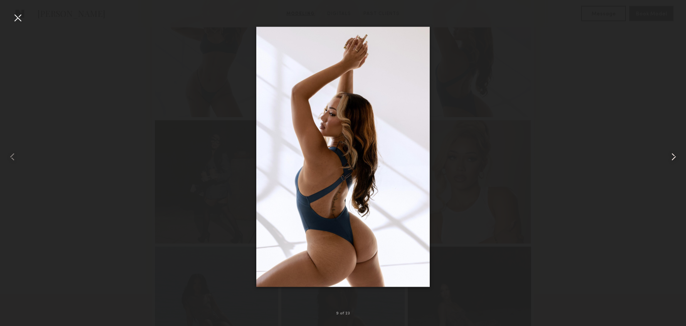
click at [672, 157] on common-icon at bounding box center [674, 157] width 12 height 12
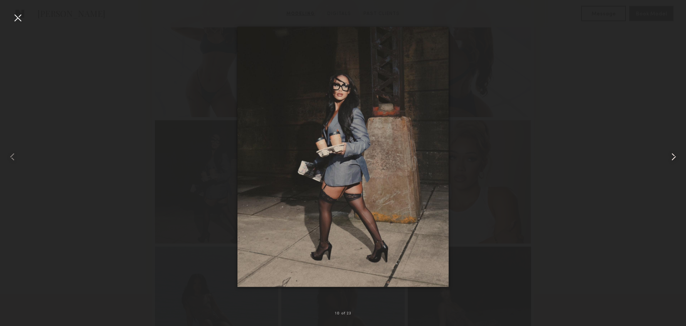
click at [672, 157] on common-icon at bounding box center [674, 157] width 12 height 12
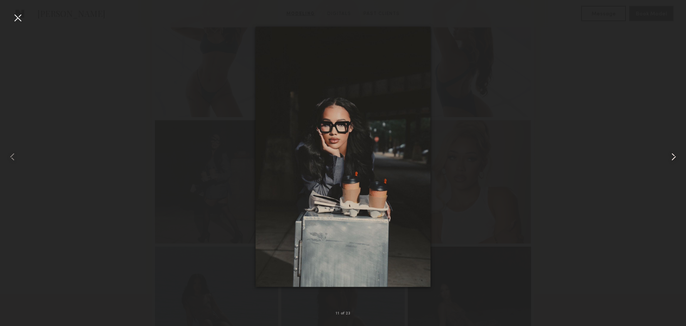
click at [672, 157] on common-icon at bounding box center [674, 157] width 12 height 12
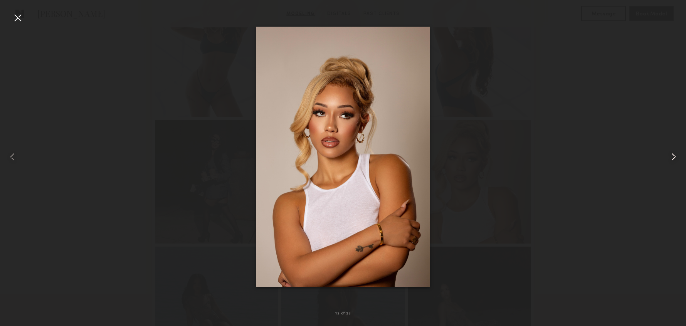
click at [672, 157] on common-icon at bounding box center [674, 157] width 12 height 12
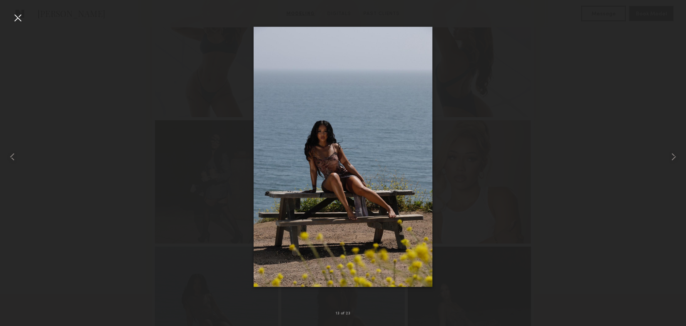
click at [621, 76] on div at bounding box center [343, 156] width 686 height 289
click at [15, 17] on div at bounding box center [18, 18] width 12 height 12
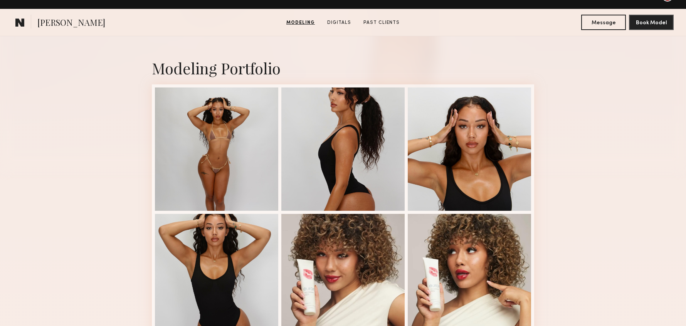
scroll to position [0, 0]
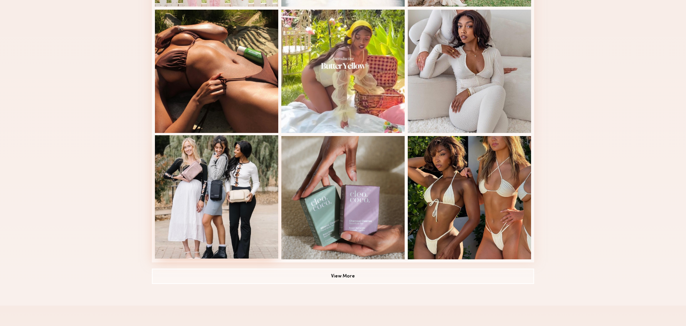
scroll to position [532, 0]
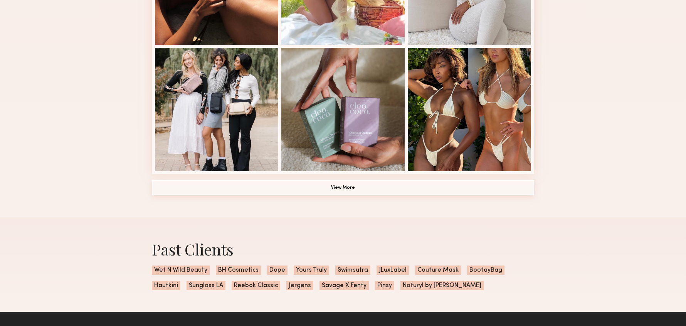
click at [348, 188] on button "View More" at bounding box center [343, 187] width 383 height 15
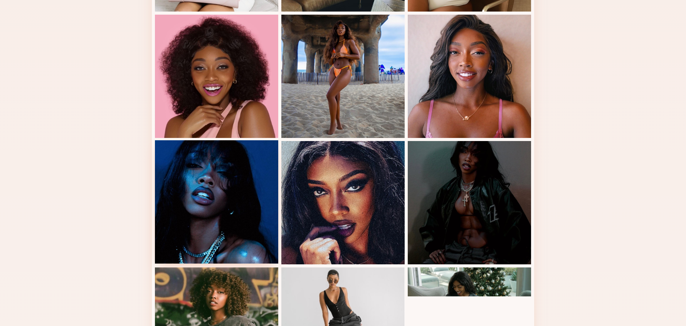
scroll to position [923, 0]
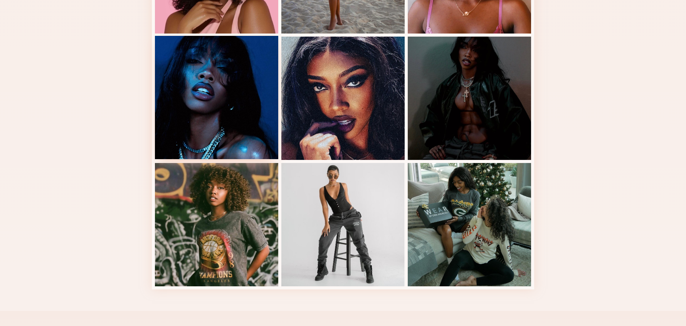
click at [228, 77] on div at bounding box center [216, 97] width 123 height 123
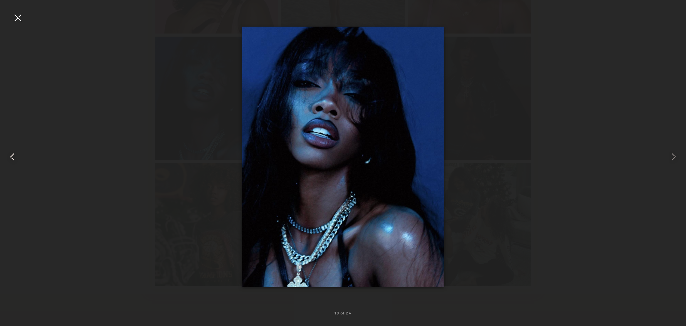
click at [12, 157] on common-icon at bounding box center [12, 157] width 12 height 12
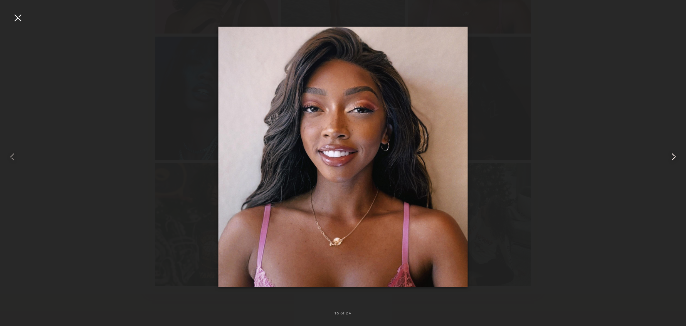
click at [676, 159] on common-icon at bounding box center [674, 157] width 12 height 12
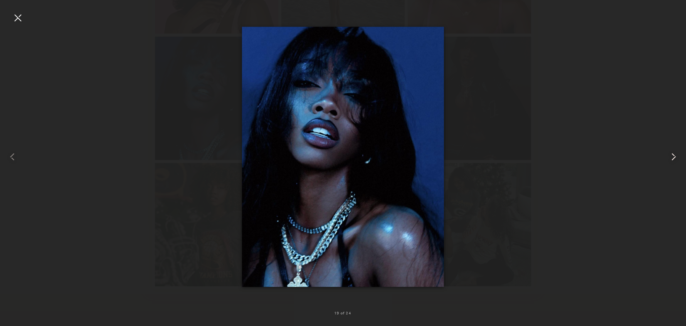
click at [676, 159] on common-icon at bounding box center [674, 157] width 12 height 12
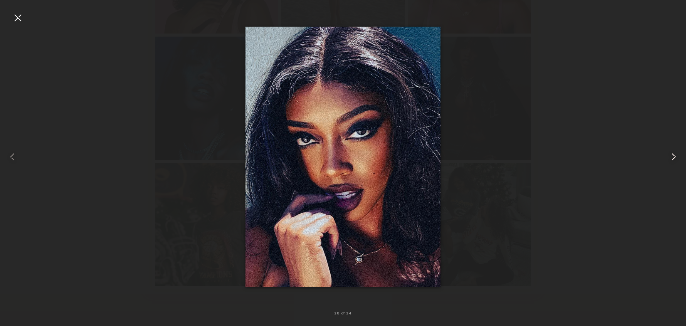
click at [676, 159] on common-icon at bounding box center [674, 157] width 12 height 12
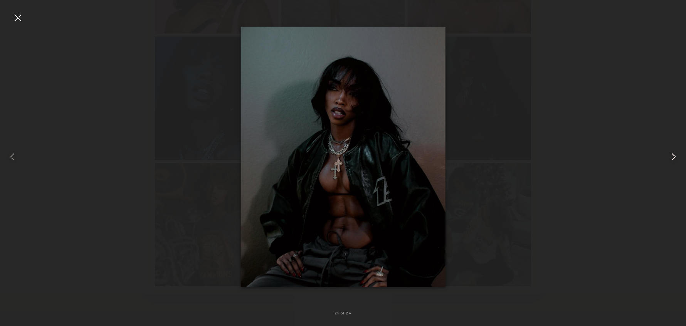
click at [676, 159] on common-icon at bounding box center [674, 157] width 12 height 12
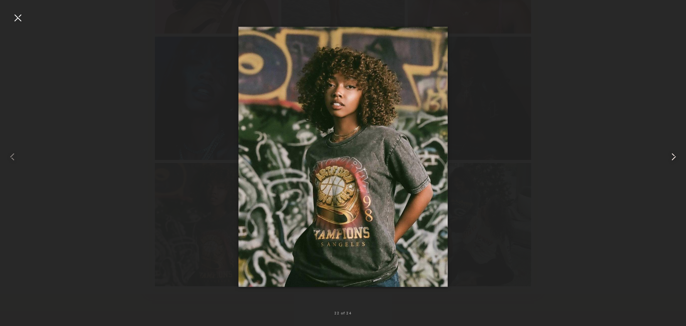
click at [676, 159] on common-icon at bounding box center [674, 157] width 12 height 12
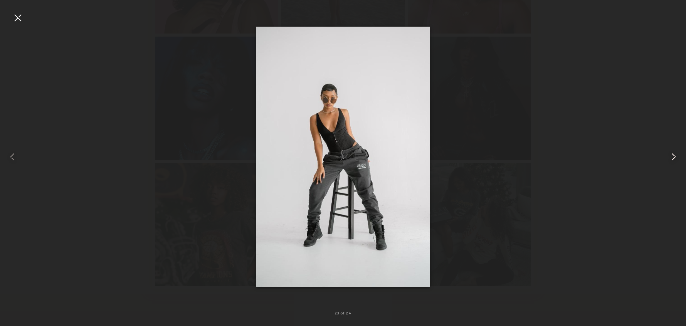
click at [676, 159] on common-icon at bounding box center [674, 157] width 12 height 12
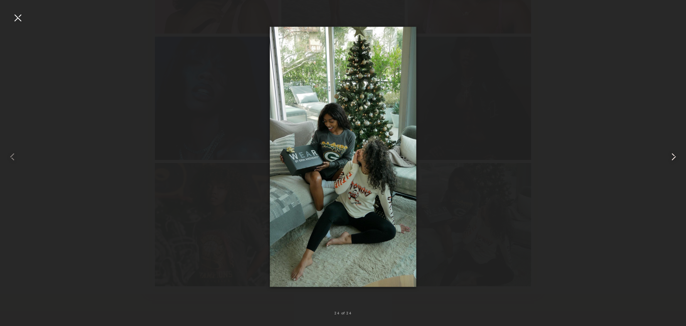
click at [676, 159] on common-icon at bounding box center [674, 157] width 12 height 12
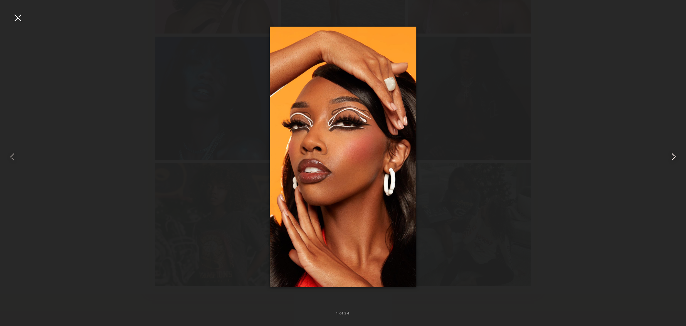
click at [676, 159] on common-icon at bounding box center [674, 157] width 12 height 12
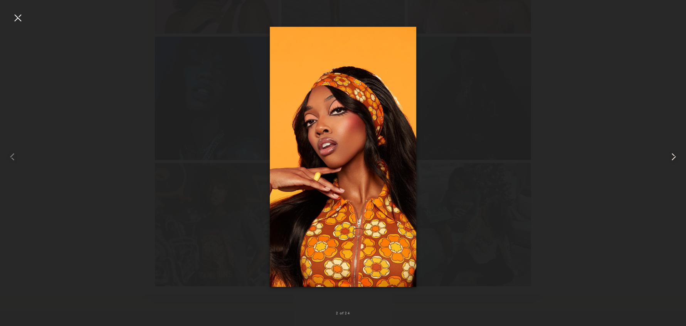
click at [675, 157] on common-icon at bounding box center [674, 157] width 12 height 12
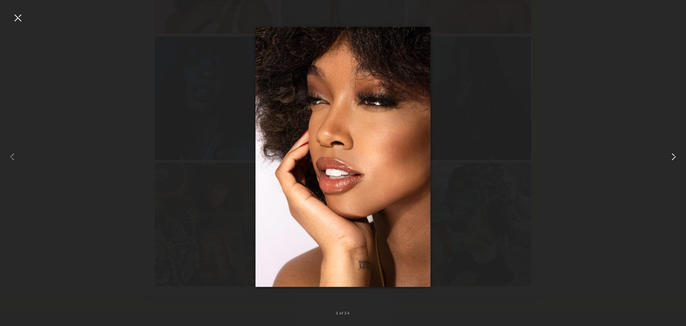
click at [675, 157] on common-icon at bounding box center [674, 157] width 12 height 12
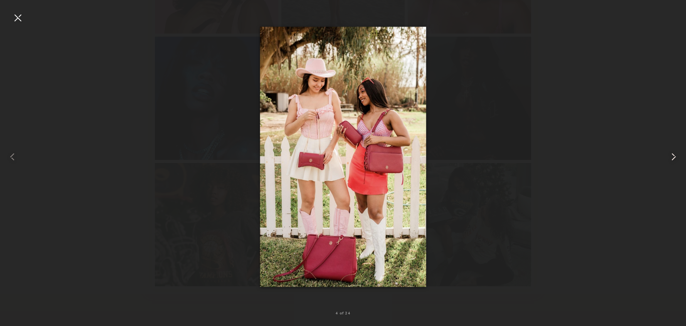
click at [675, 157] on common-icon at bounding box center [674, 157] width 12 height 12
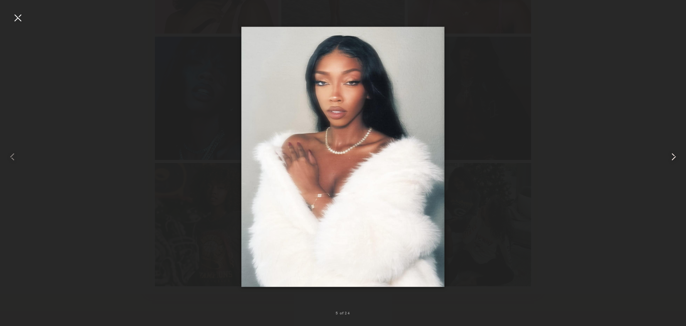
click at [675, 156] on common-icon at bounding box center [674, 157] width 12 height 12
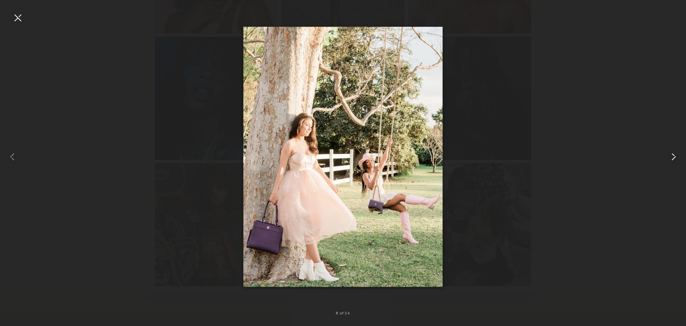
click at [675, 156] on common-icon at bounding box center [674, 157] width 12 height 12
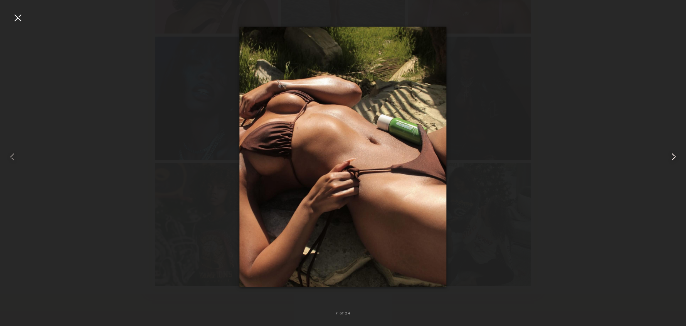
click at [675, 156] on common-icon at bounding box center [674, 157] width 12 height 12
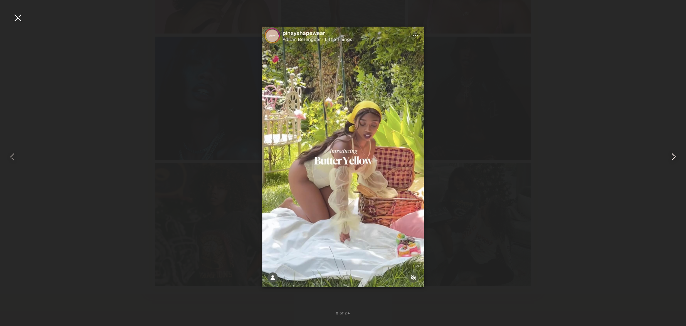
click at [675, 156] on common-icon at bounding box center [674, 157] width 12 height 12
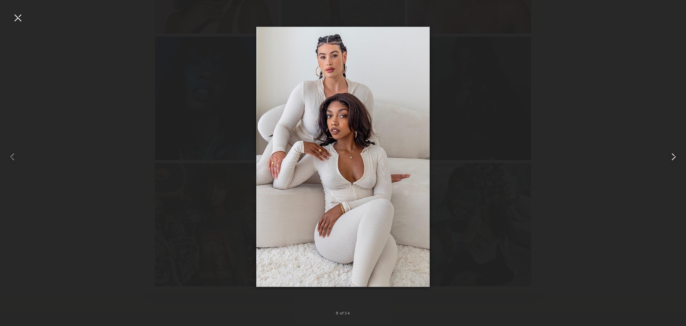
click at [675, 156] on common-icon at bounding box center [674, 157] width 12 height 12
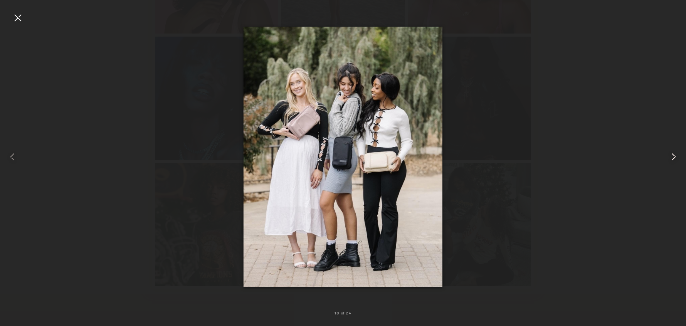
click at [675, 156] on common-icon at bounding box center [674, 157] width 12 height 12
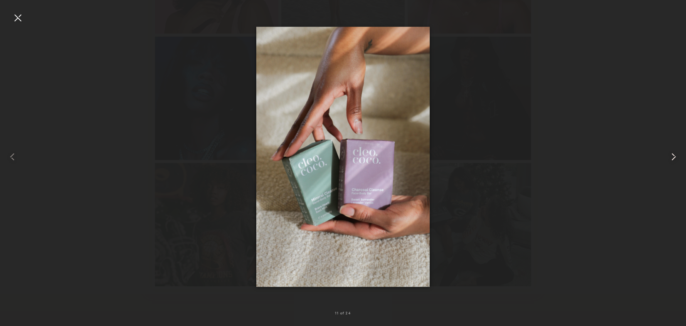
click at [673, 156] on common-icon at bounding box center [674, 157] width 12 height 12
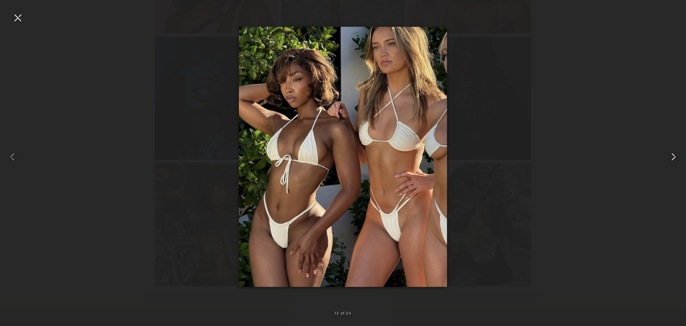
click at [671, 157] on common-icon at bounding box center [674, 157] width 12 height 12
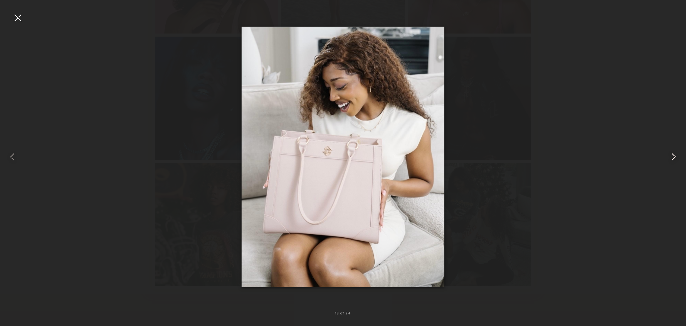
click at [671, 157] on common-icon at bounding box center [674, 157] width 12 height 12
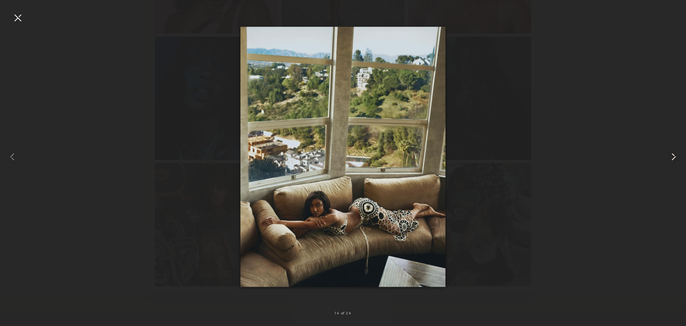
click at [671, 157] on common-icon at bounding box center [674, 157] width 12 height 12
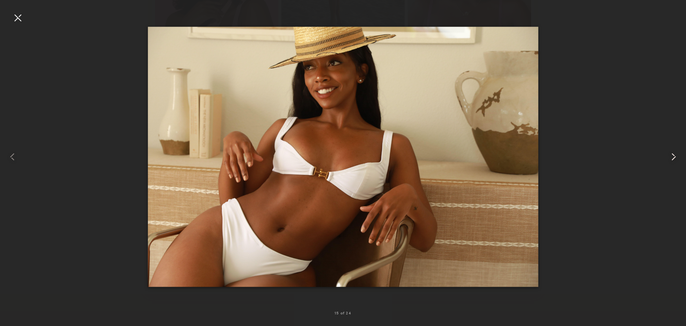
click at [671, 157] on common-icon at bounding box center [674, 157] width 12 height 12
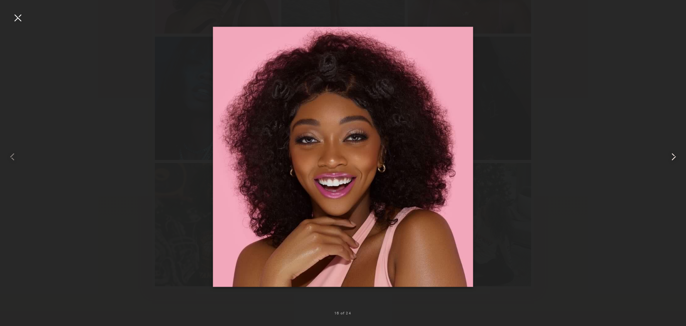
click at [671, 157] on common-icon at bounding box center [674, 157] width 12 height 12
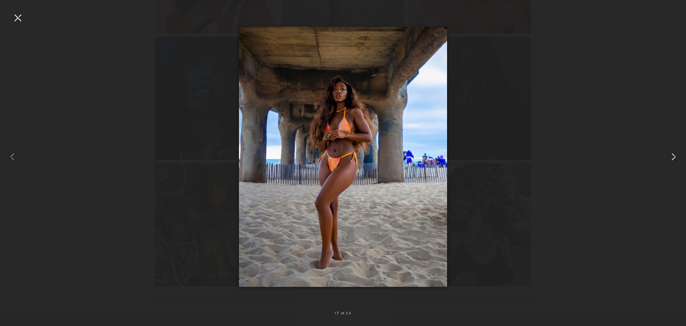
click at [671, 157] on common-icon at bounding box center [674, 157] width 12 height 12
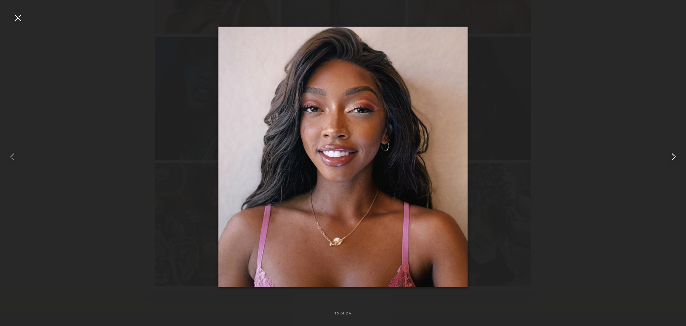
click at [671, 157] on common-icon at bounding box center [674, 157] width 12 height 12
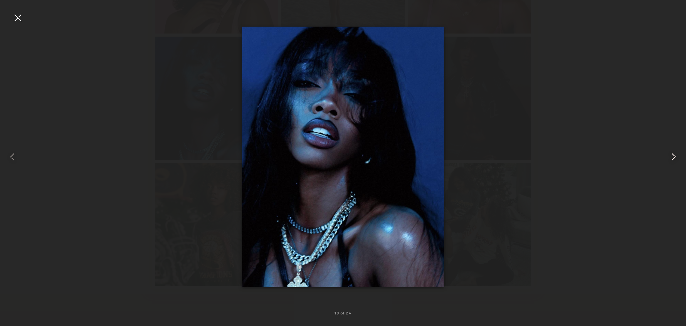
click at [671, 157] on common-icon at bounding box center [674, 157] width 12 height 12
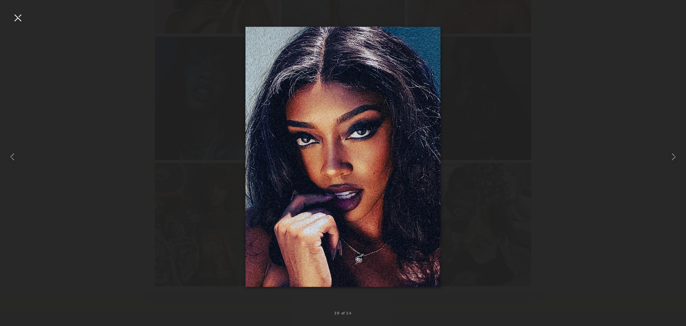
click at [557, 72] on div at bounding box center [343, 156] width 686 height 289
click at [22, 19] on div at bounding box center [18, 18] width 12 height 12
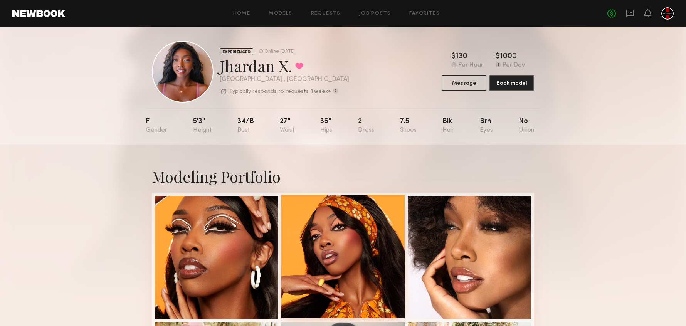
scroll to position [0, 0]
